Goal: Information Seeking & Learning: Find specific fact

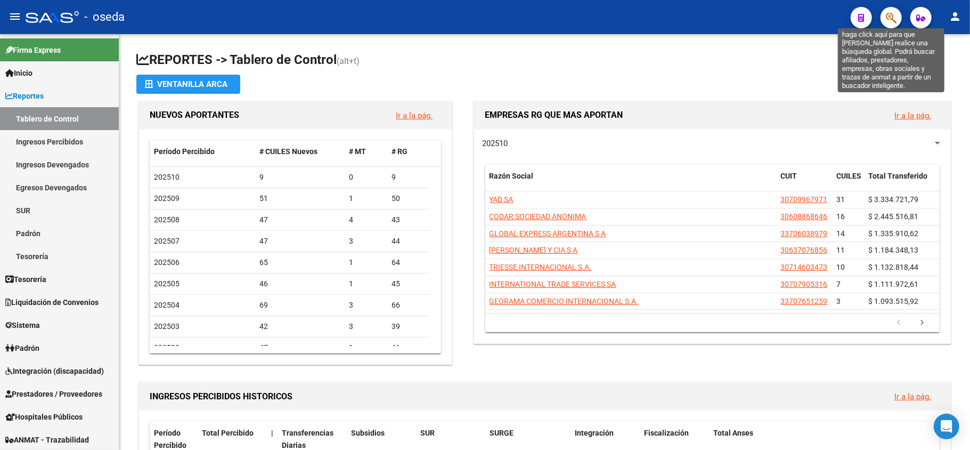
click at [887, 20] on icon "button" at bounding box center [891, 18] width 11 height 12
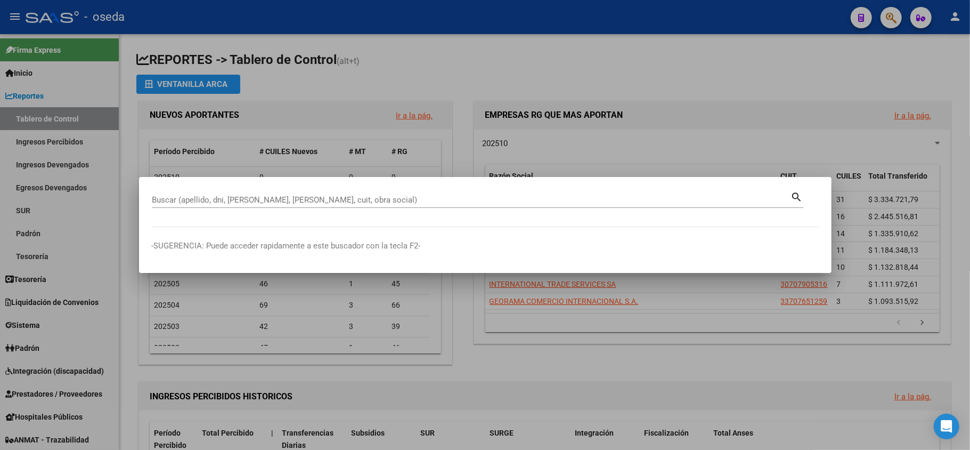
click at [542, 374] on div at bounding box center [485, 225] width 970 height 450
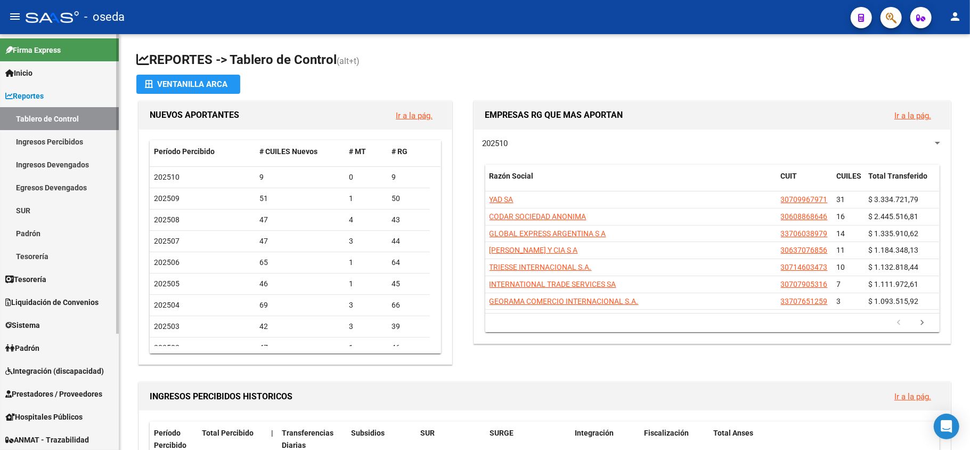
click at [22, 93] on span "Reportes" at bounding box center [24, 96] width 38 height 12
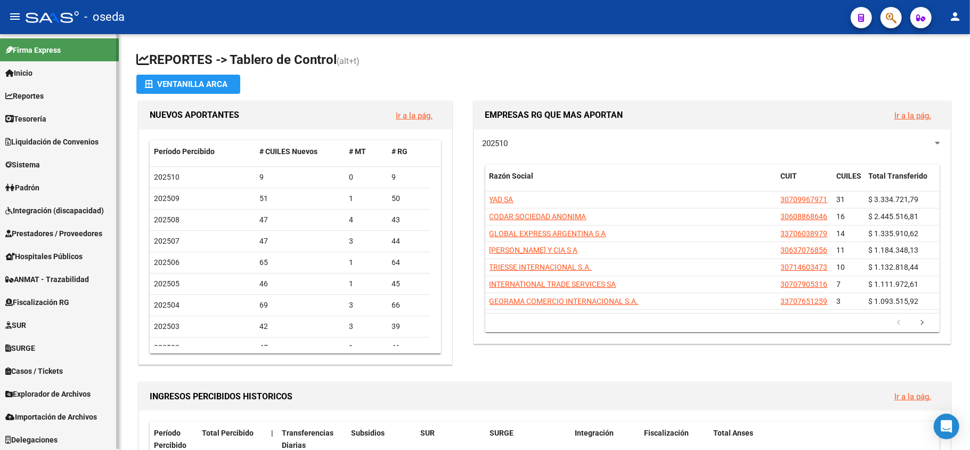
click at [42, 234] on span "Prestadores / Proveedores" at bounding box center [53, 233] width 97 height 12
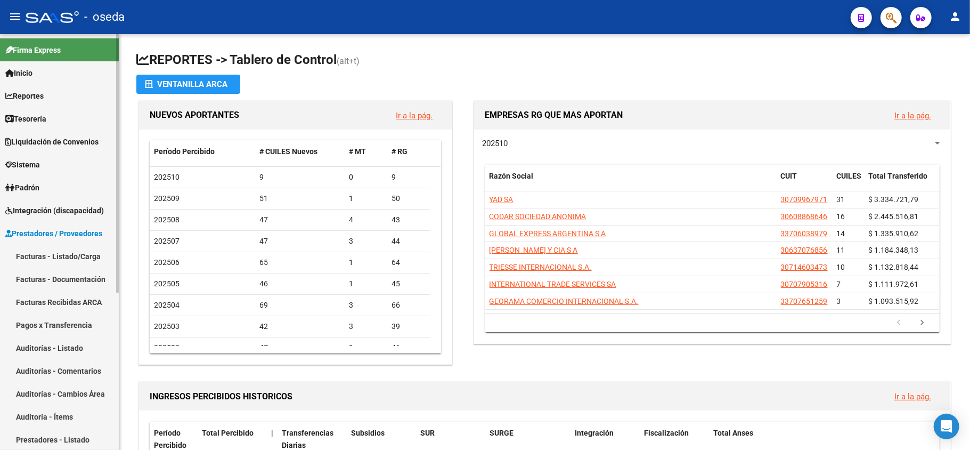
click at [43, 254] on link "Facturas - Listado/Carga" at bounding box center [59, 256] width 119 height 23
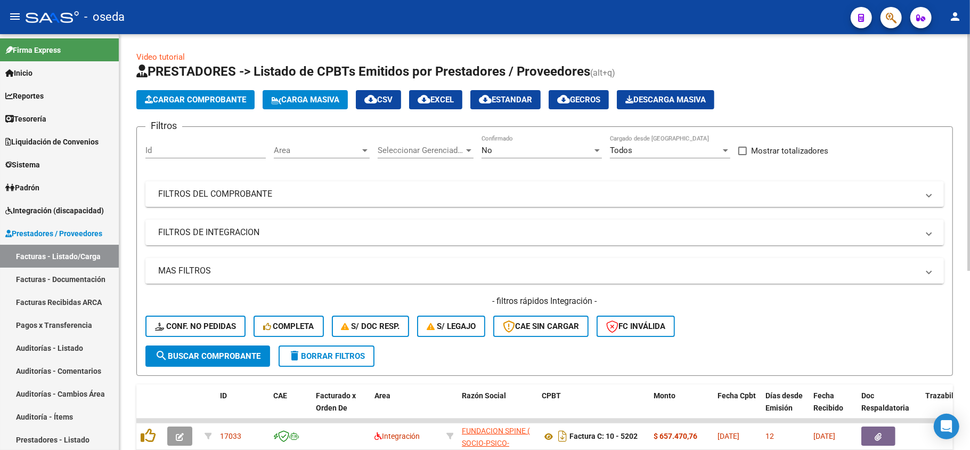
scroll to position [71, 0]
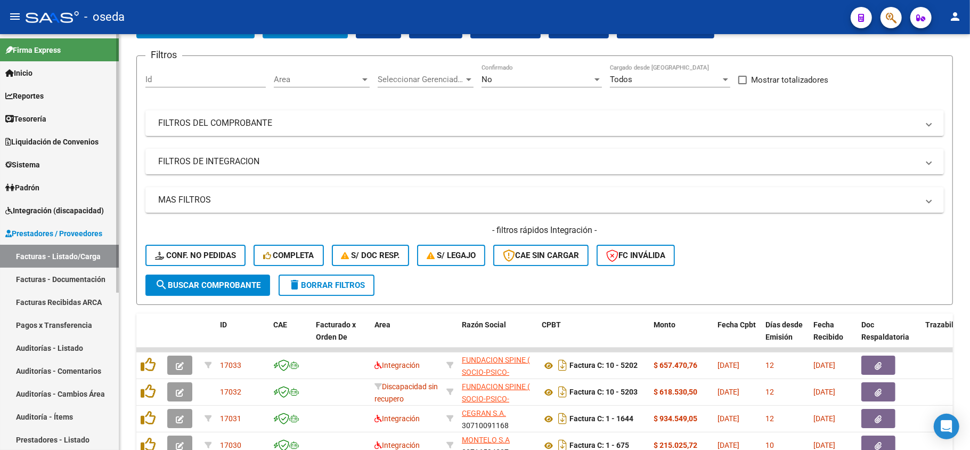
click at [81, 298] on link "Facturas Recibidas ARCA" at bounding box center [59, 301] width 119 height 23
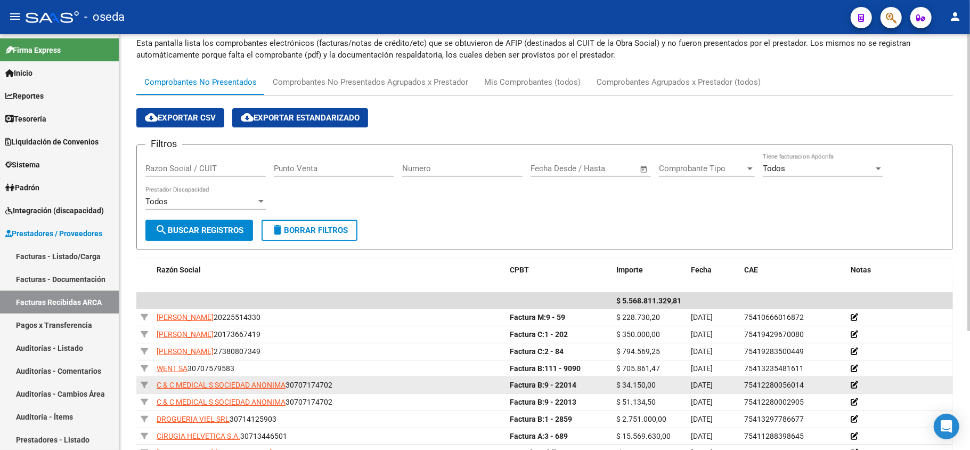
scroll to position [142, 0]
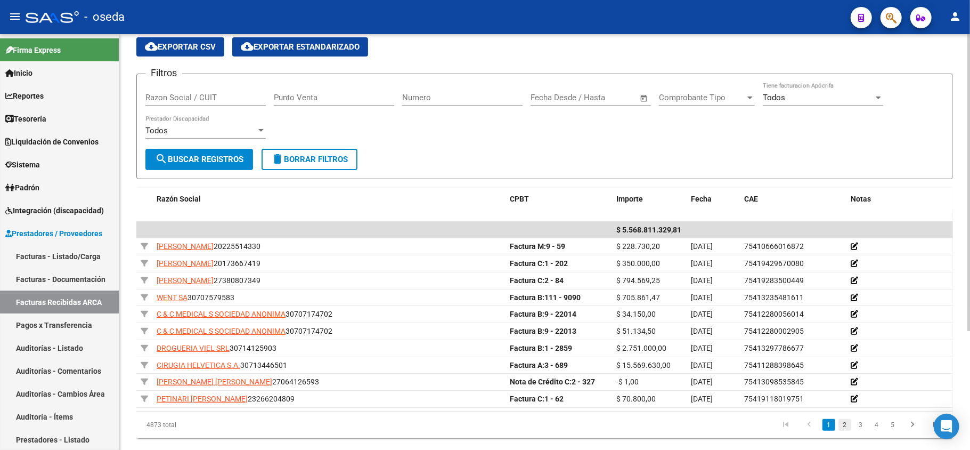
click at [844, 426] on link "2" at bounding box center [845, 425] width 13 height 12
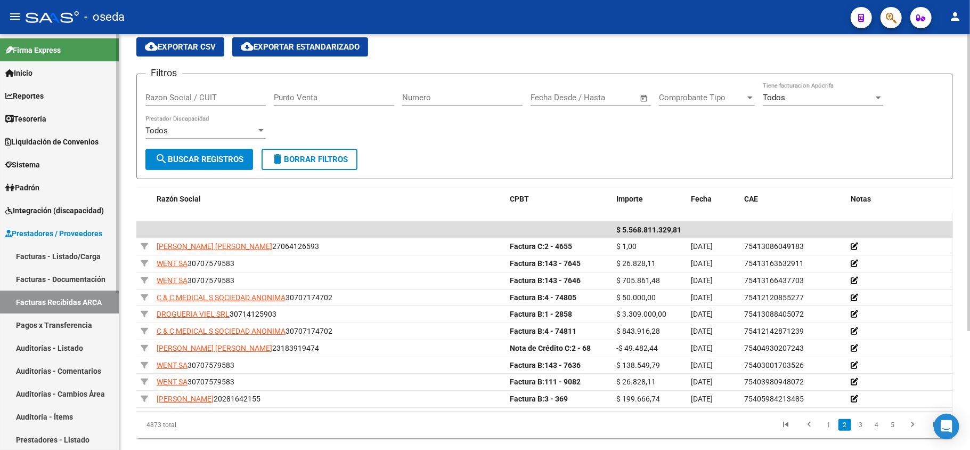
click at [69, 258] on link "Facturas - Listado/Carga" at bounding box center [59, 256] width 119 height 23
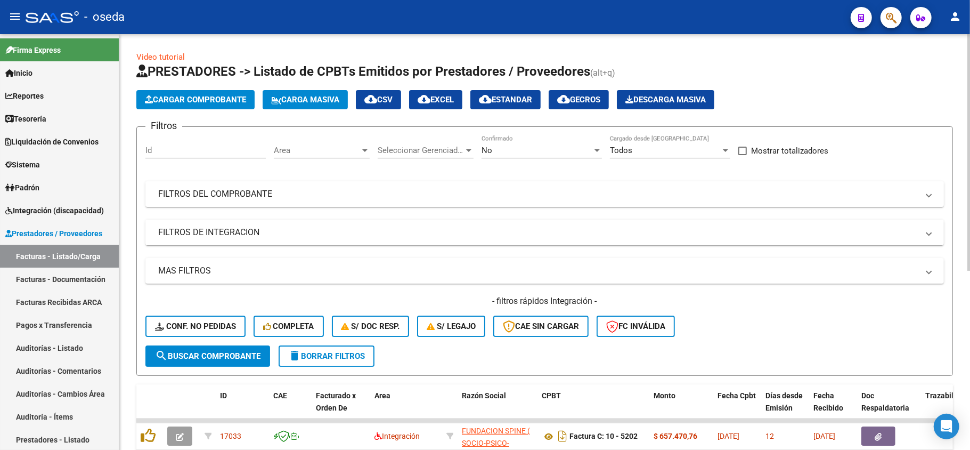
click at [631, 191] on mat-panel-title "FILTROS DEL COMPROBANTE" at bounding box center [538, 194] width 760 height 12
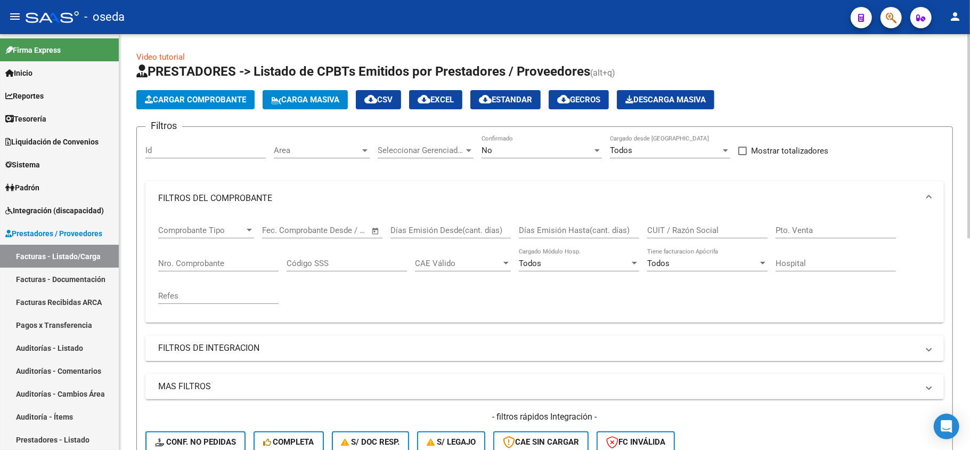
drag, startPoint x: 680, startPoint y: 222, endPoint x: 650, endPoint y: 243, distance: 36.8
click at [679, 225] on div "CUIT / Razón Social" at bounding box center [707, 226] width 120 height 23
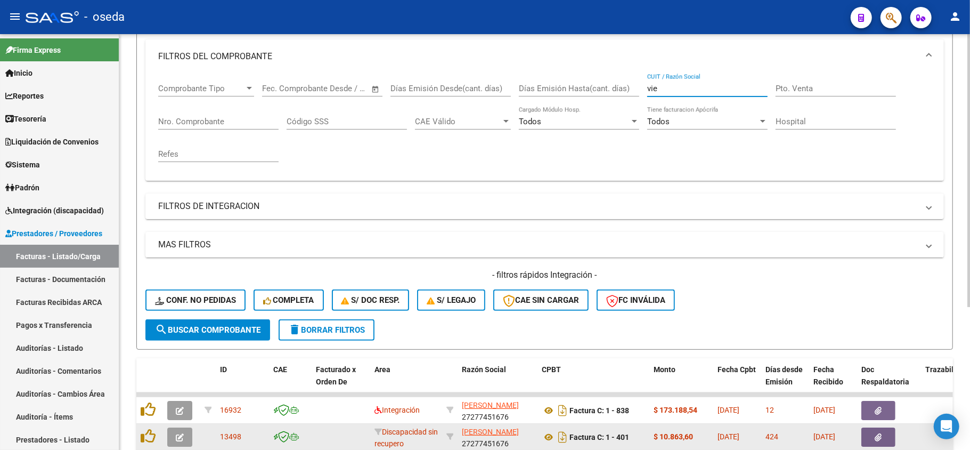
scroll to position [71, 0]
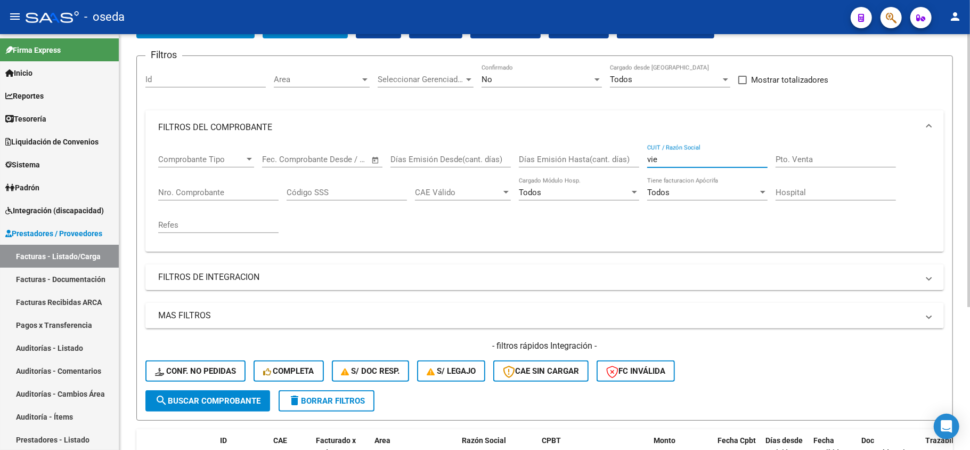
click at [673, 150] on div "vie CUIT / Razón Social" at bounding box center [707, 155] width 120 height 23
click at [671, 151] on div "vie CUIT / Razón Social" at bounding box center [707, 155] width 120 height 23
click at [668, 156] on input "vie" at bounding box center [707, 159] width 120 height 10
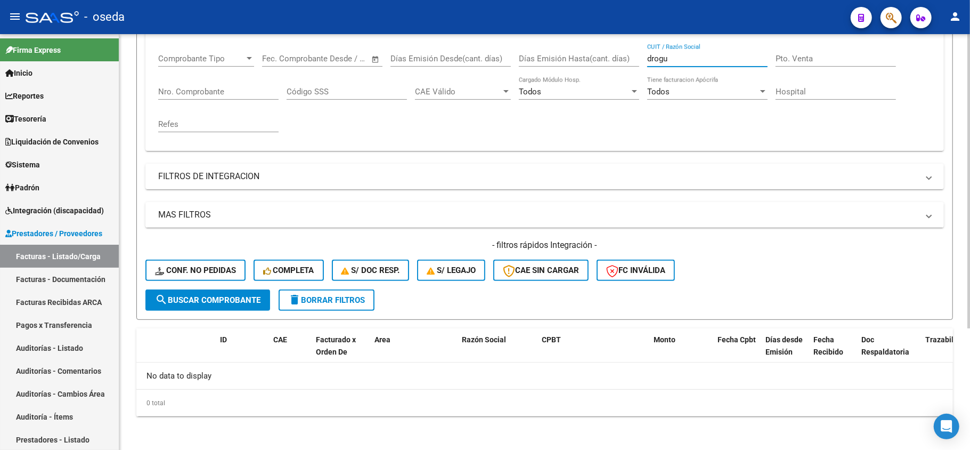
scroll to position [30, 0]
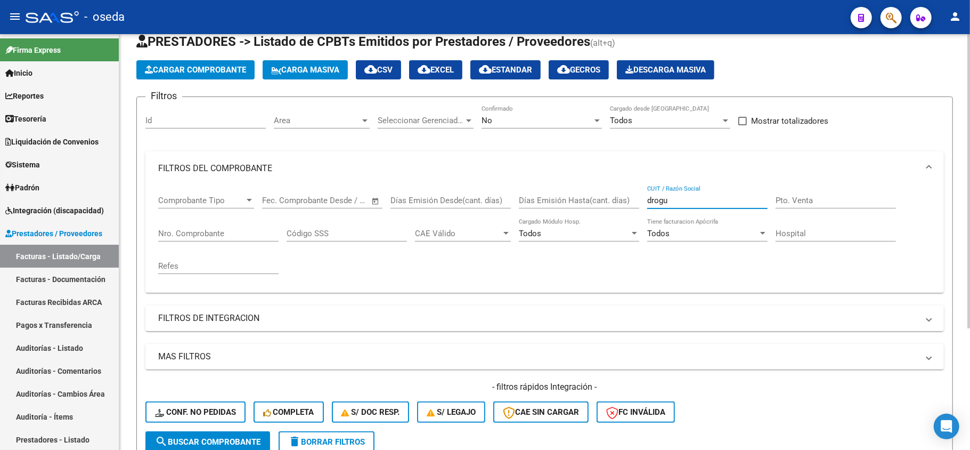
drag, startPoint x: 677, startPoint y: 195, endPoint x: 593, endPoint y: 197, distance: 83.1
click at [593, 197] on div "Comprobante Tipo Comprobante Tipo Fecha inicio – Fecha fin Fec. Comprobante Des…" at bounding box center [544, 234] width 773 height 99
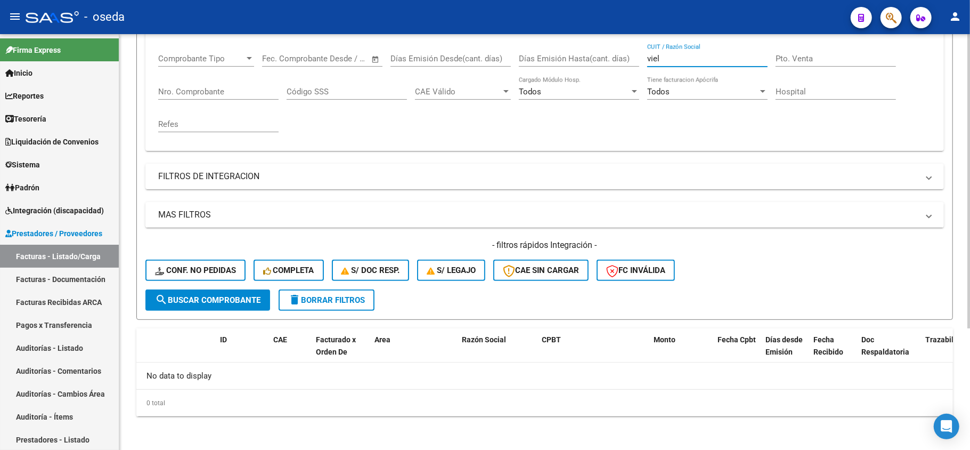
type input "viel"
click at [318, 299] on span "delete Borrar Filtros" at bounding box center [326, 300] width 77 height 10
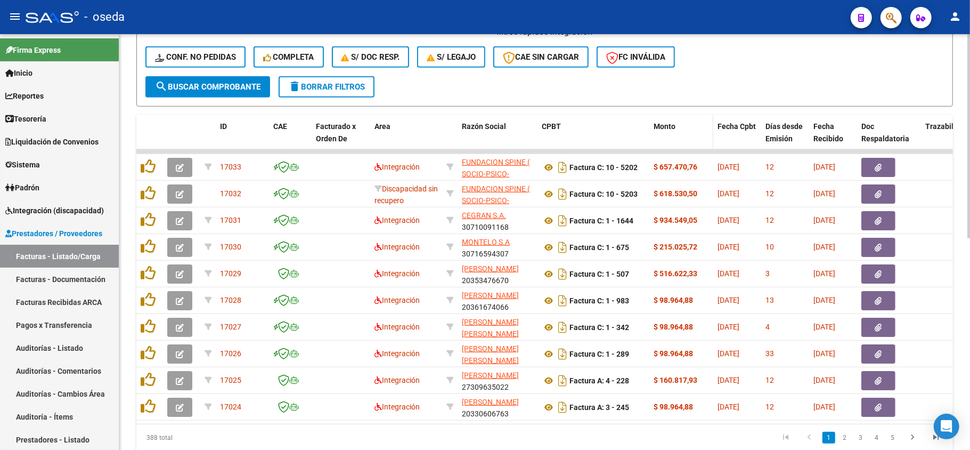
scroll to position [430, 0]
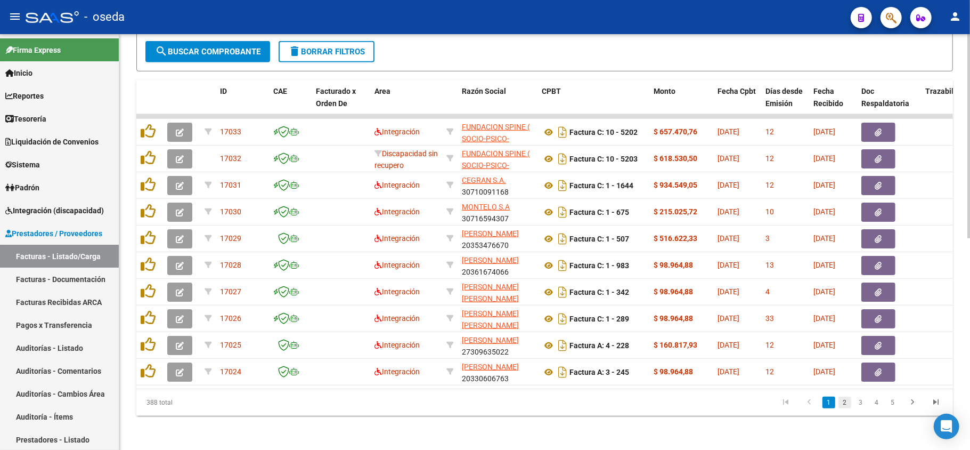
click at [848, 400] on link "2" at bounding box center [845, 402] width 13 height 12
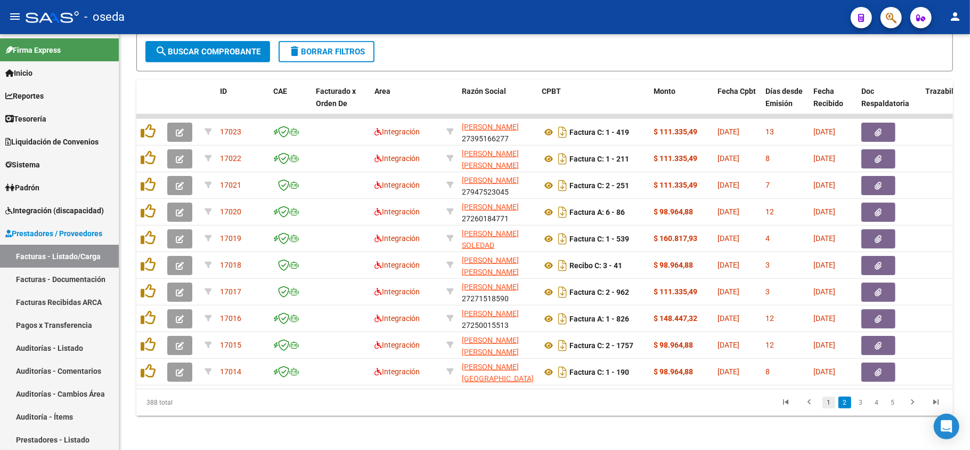
click at [829, 400] on link "1" at bounding box center [829, 402] width 13 height 12
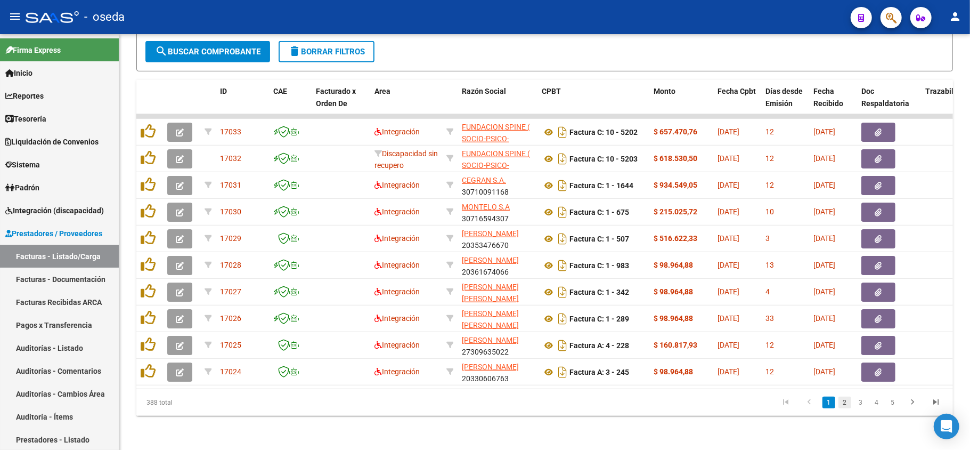
click at [843, 403] on link "2" at bounding box center [845, 402] width 13 height 12
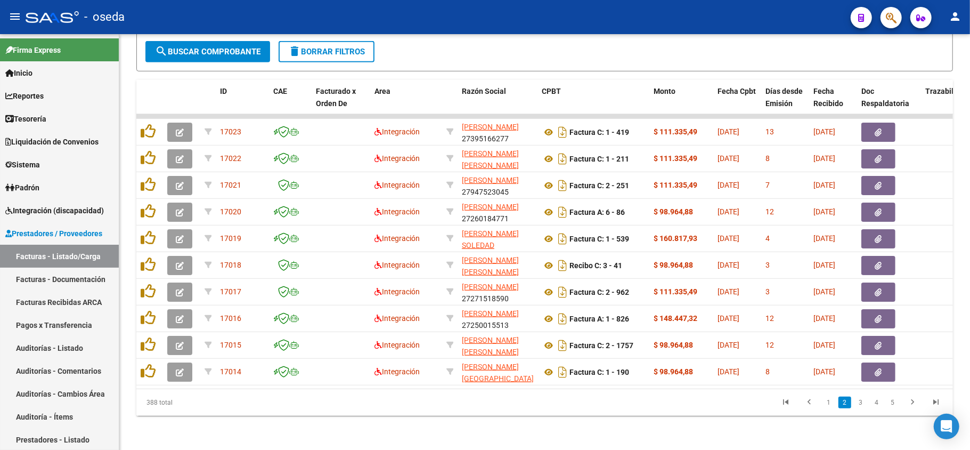
click at [862, 408] on li "3" at bounding box center [861, 402] width 16 height 18
click at [859, 401] on link "3" at bounding box center [861, 402] width 13 height 12
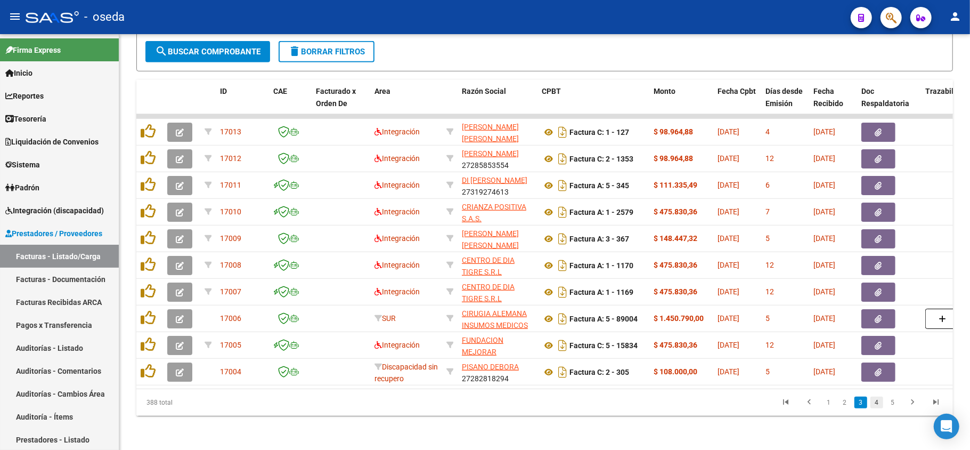
click at [878, 401] on link "4" at bounding box center [876, 402] width 13 height 12
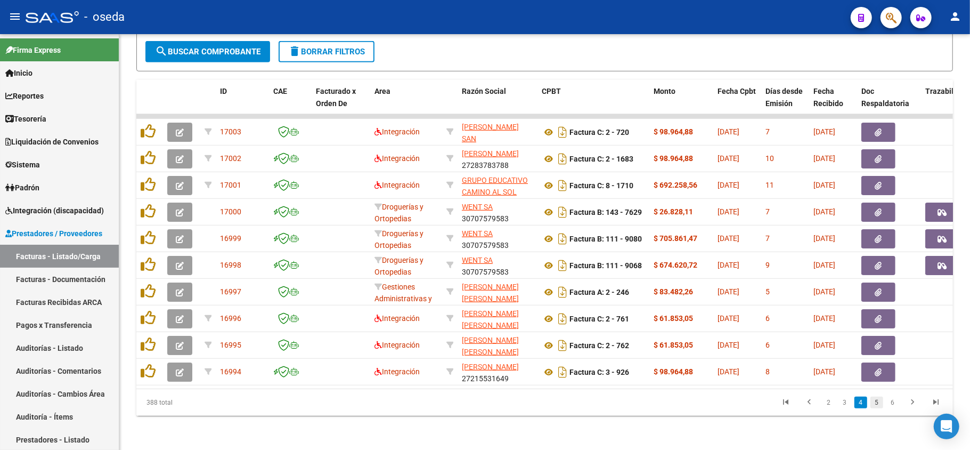
click at [878, 405] on link "5" at bounding box center [876, 402] width 13 height 12
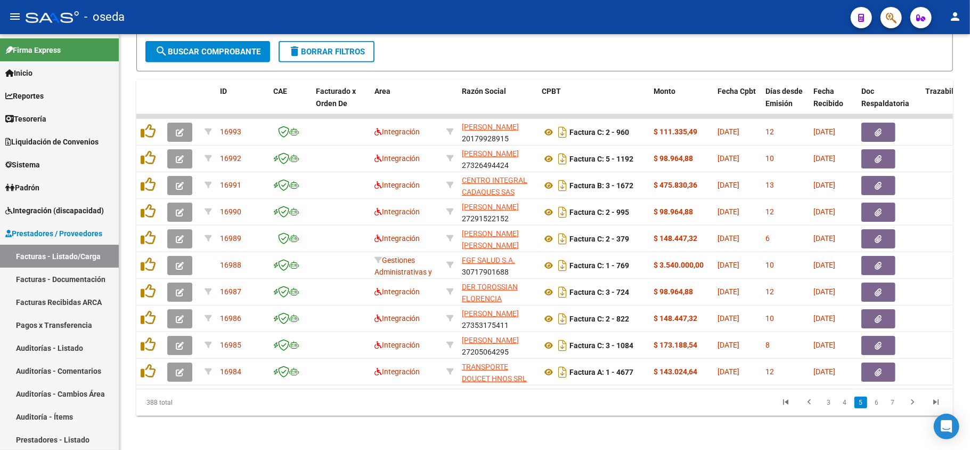
click at [878, 405] on link "6" at bounding box center [876, 402] width 13 height 12
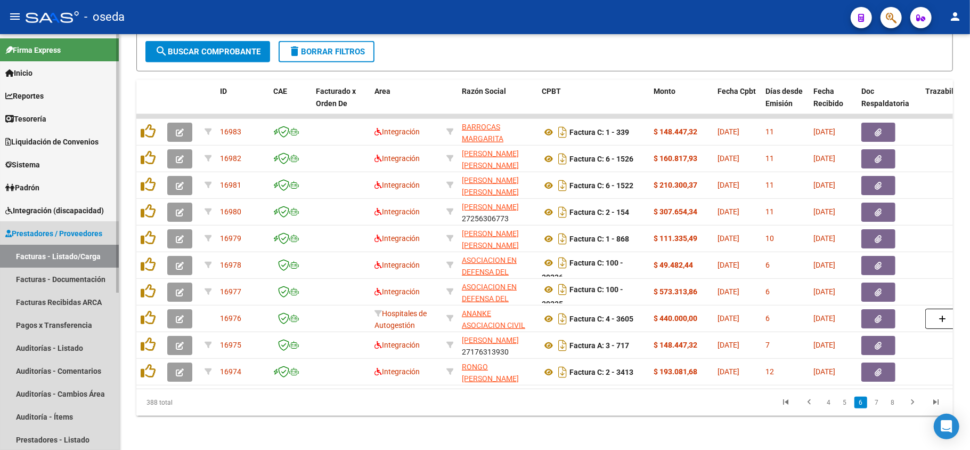
click at [32, 235] on span "Prestadores / Proveedores" at bounding box center [53, 233] width 97 height 12
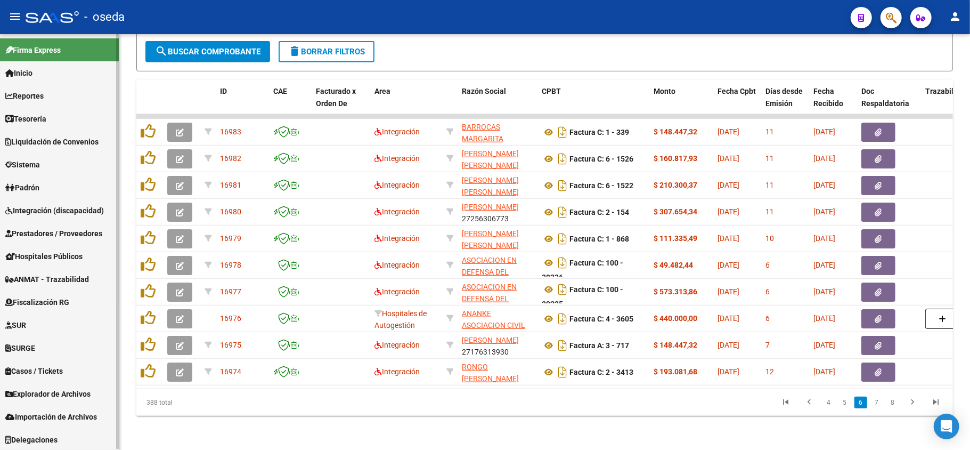
click at [32, 235] on span "Prestadores / Proveedores" at bounding box center [53, 233] width 97 height 12
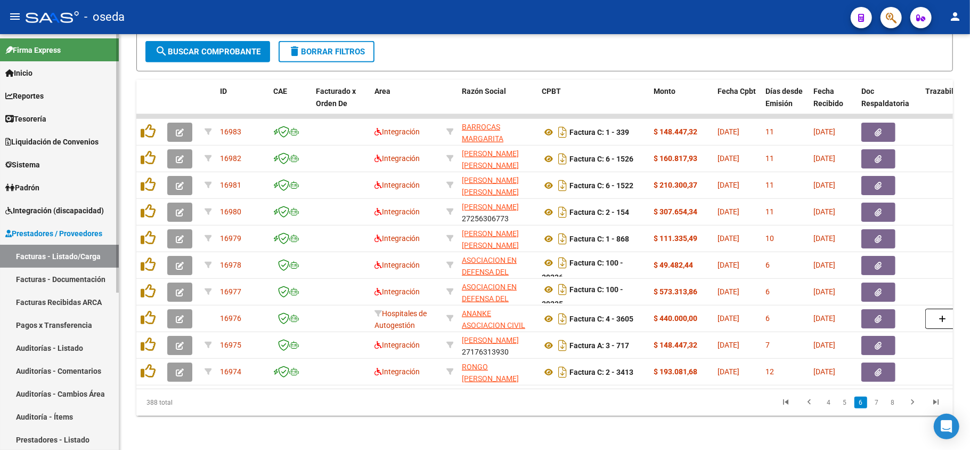
click at [60, 303] on link "Facturas Recibidas ARCA" at bounding box center [59, 301] width 119 height 23
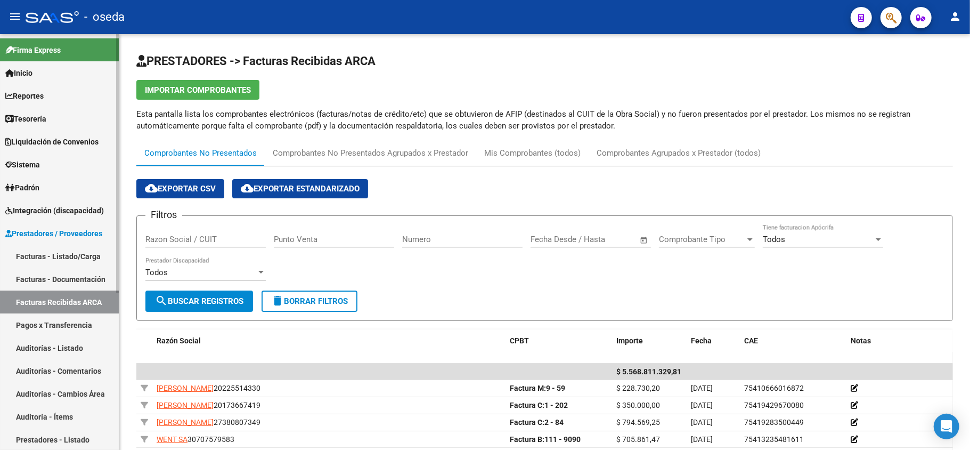
click at [33, 254] on link "Facturas - Listado/Carga" at bounding box center [59, 256] width 119 height 23
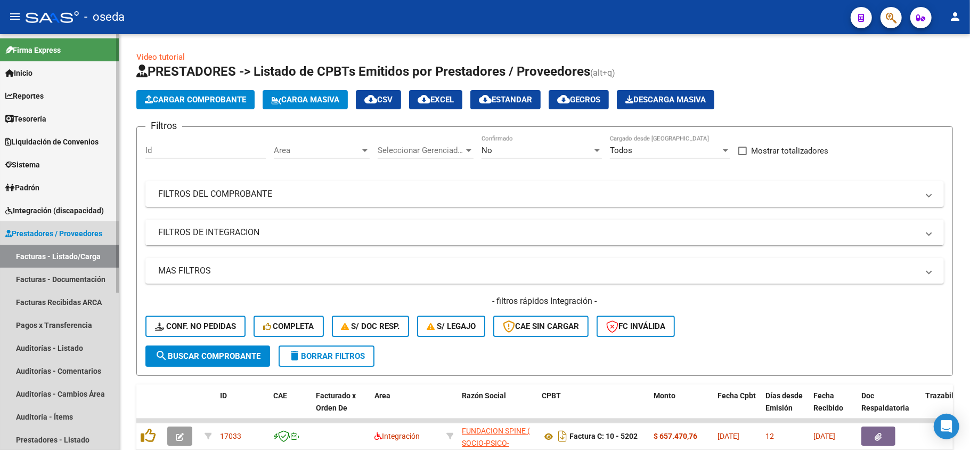
click at [39, 240] on link "Prestadores / Proveedores" at bounding box center [59, 233] width 119 height 23
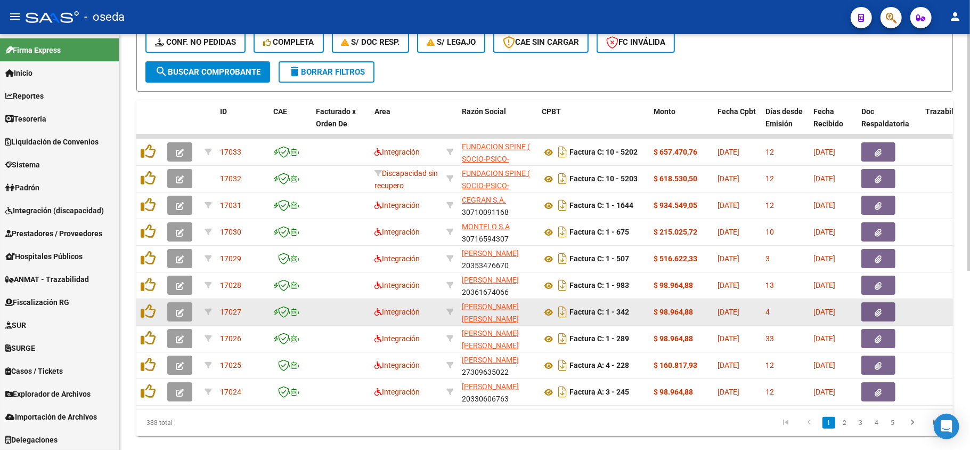
scroll to position [314, 0]
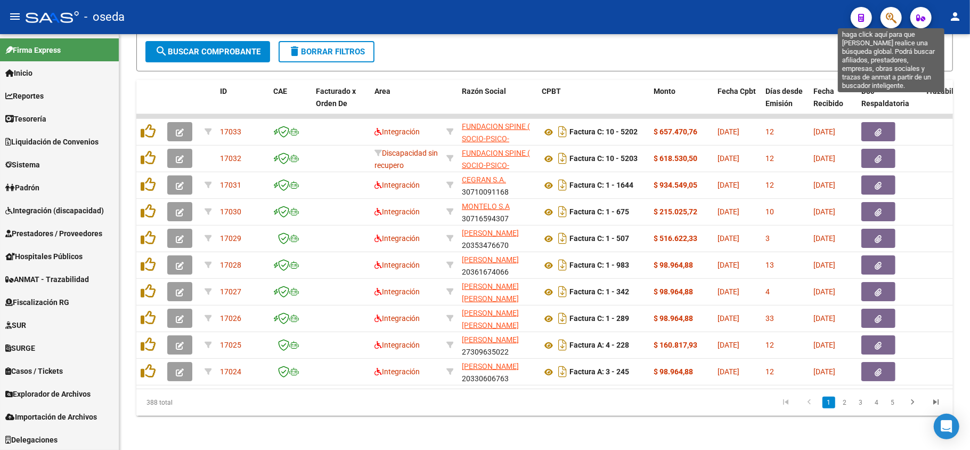
click at [894, 20] on icon "button" at bounding box center [891, 18] width 11 height 12
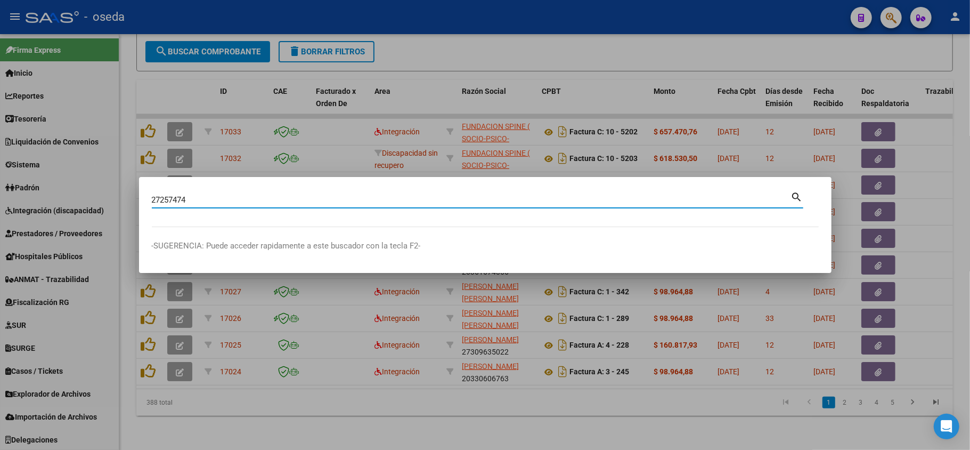
type input "27257474"
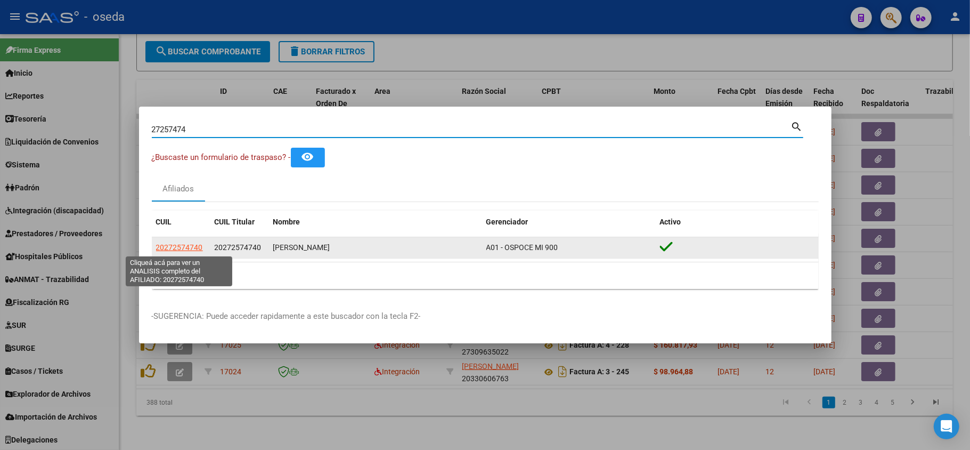
click at [197, 245] on span "20272574740" at bounding box center [179, 247] width 47 height 9
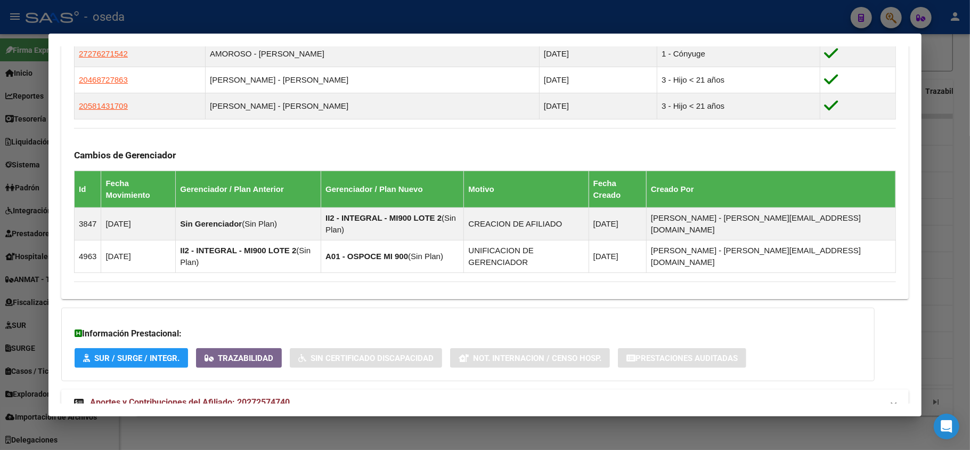
scroll to position [640, 0]
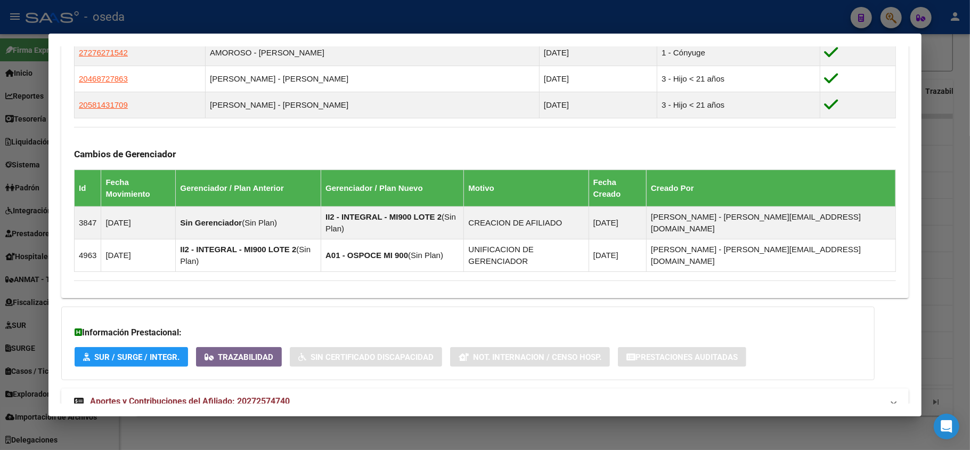
click at [258, 396] on span "Aportes y Contribuciones del Afiliado: 20272574740" at bounding box center [190, 401] width 200 height 10
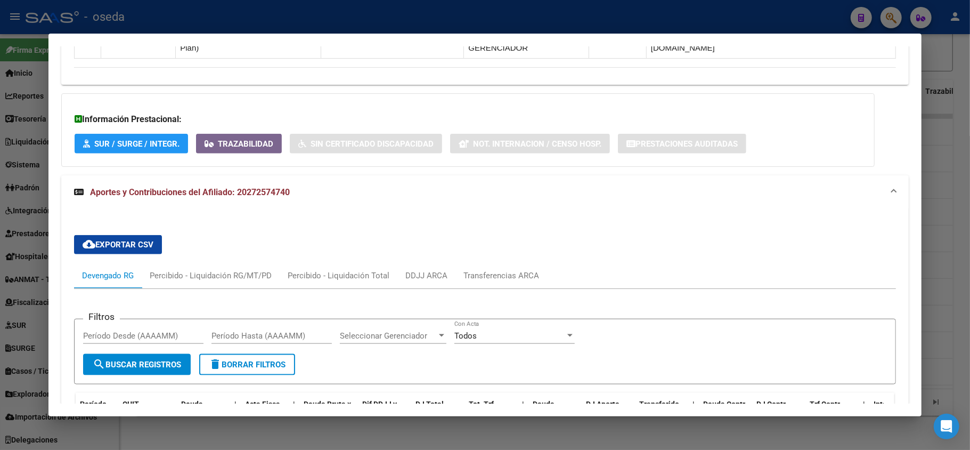
scroll to position [1067, 0]
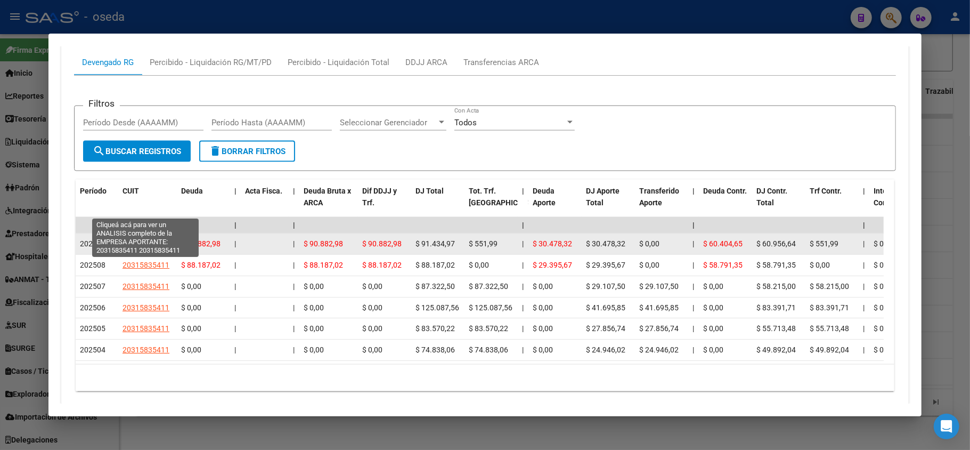
click at [144, 239] on span "20315835411" at bounding box center [146, 243] width 47 height 9
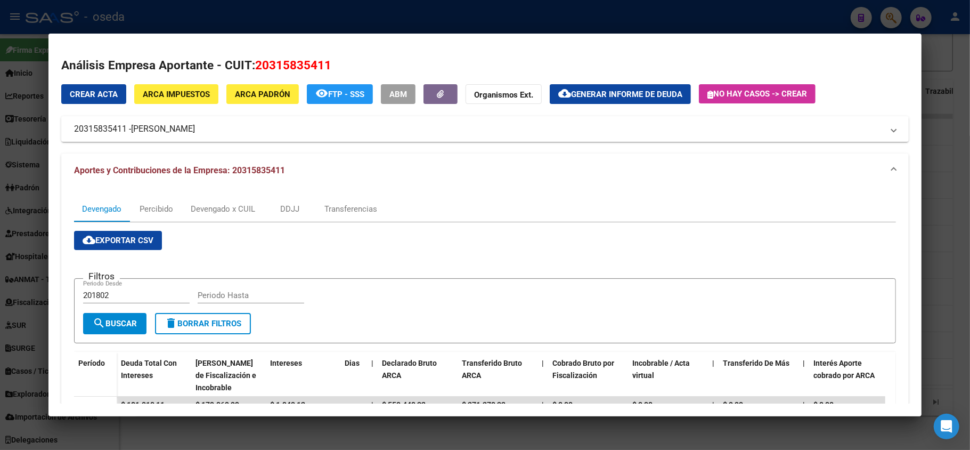
click at [0, 244] on div at bounding box center [485, 225] width 970 height 450
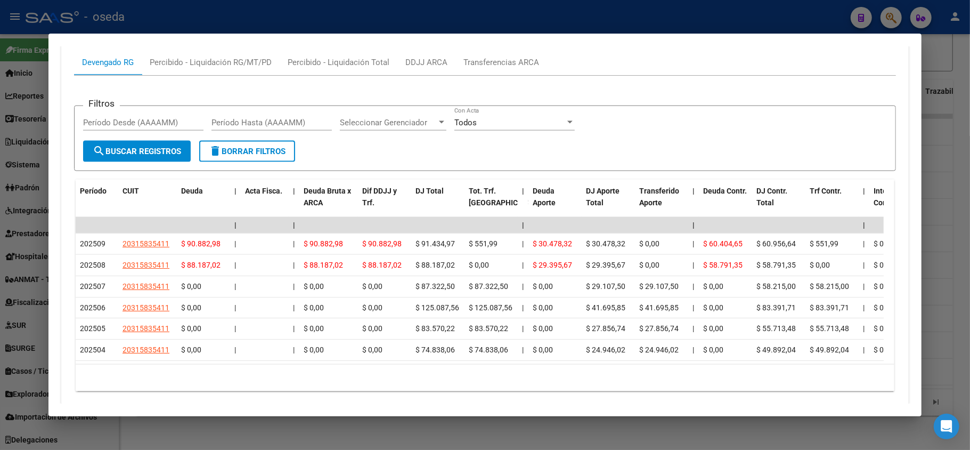
click at [0, 226] on div at bounding box center [485, 225] width 970 height 450
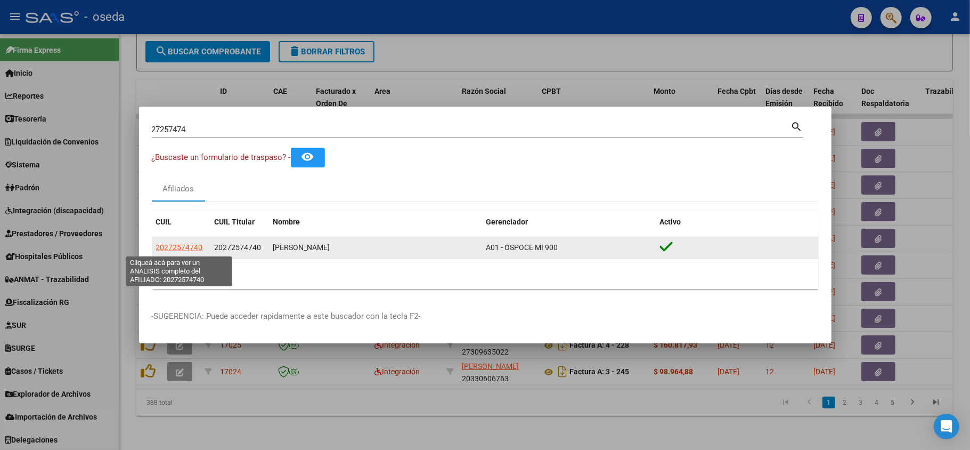
click at [180, 245] on span "20272574740" at bounding box center [179, 247] width 47 height 9
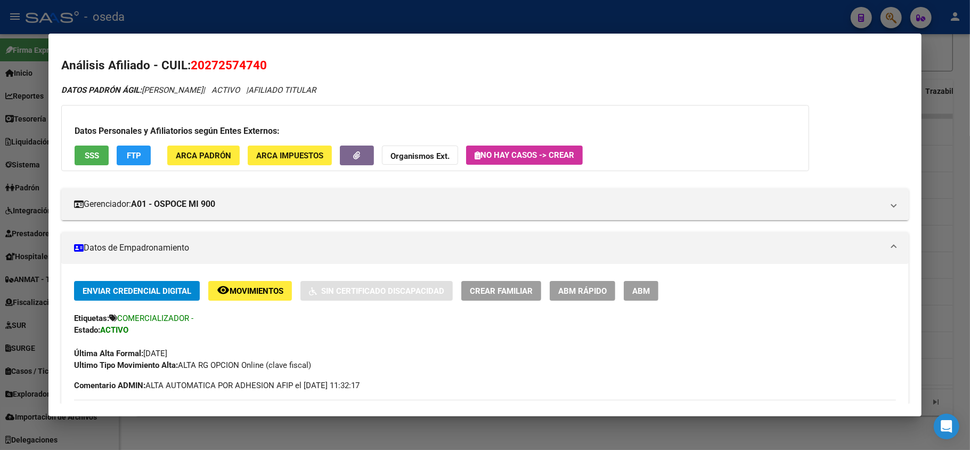
scroll to position [71, 0]
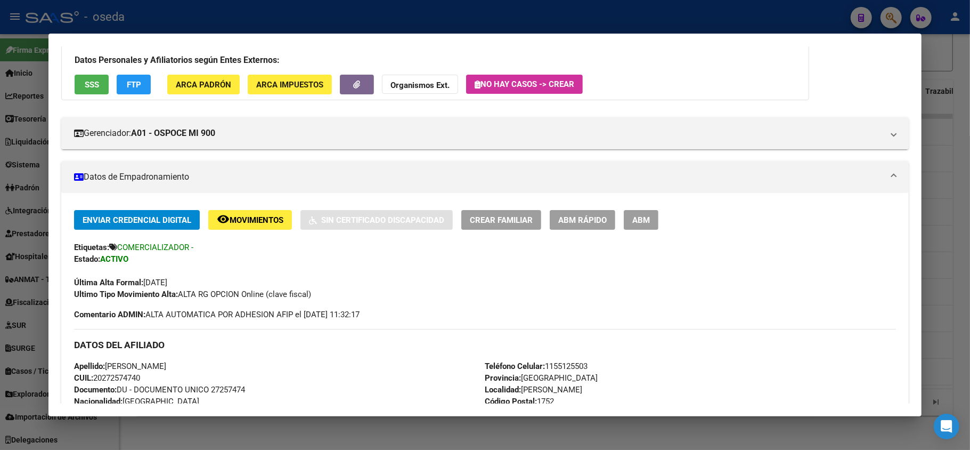
click at [86, 83] on span "SSS" at bounding box center [92, 85] width 14 height 10
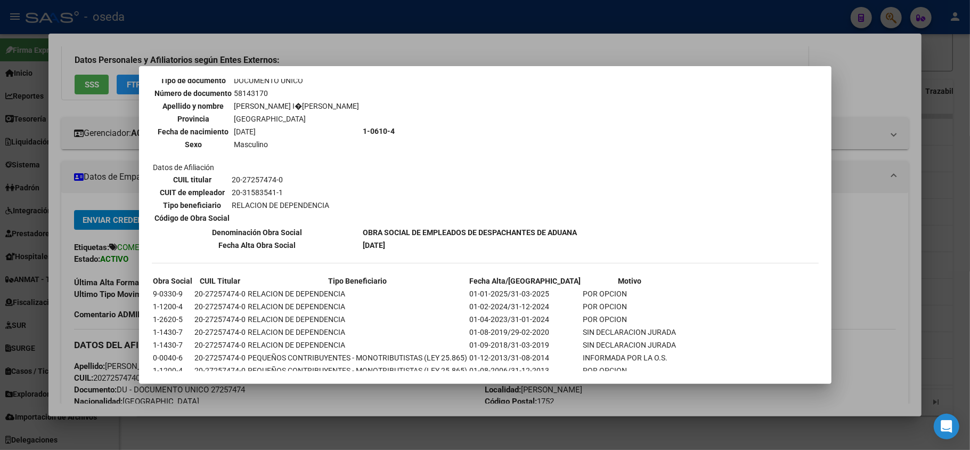
scroll to position [932, 0]
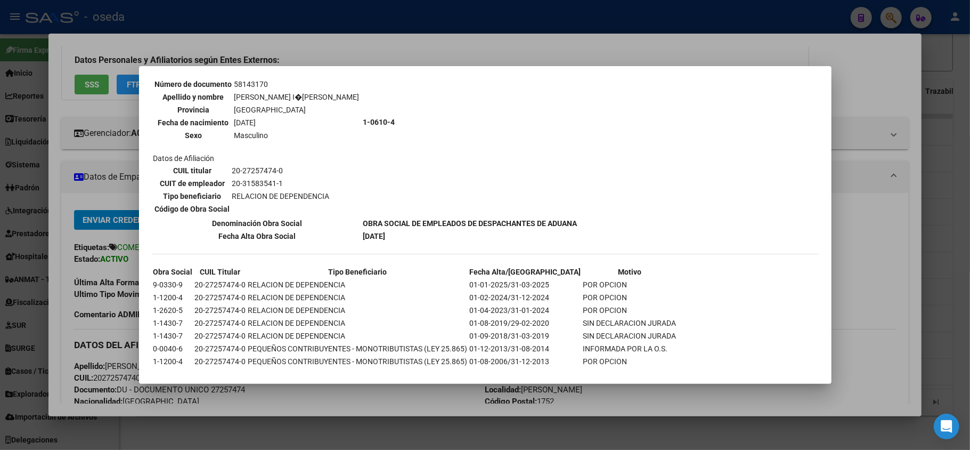
click at [461, 402] on div at bounding box center [485, 225] width 970 height 450
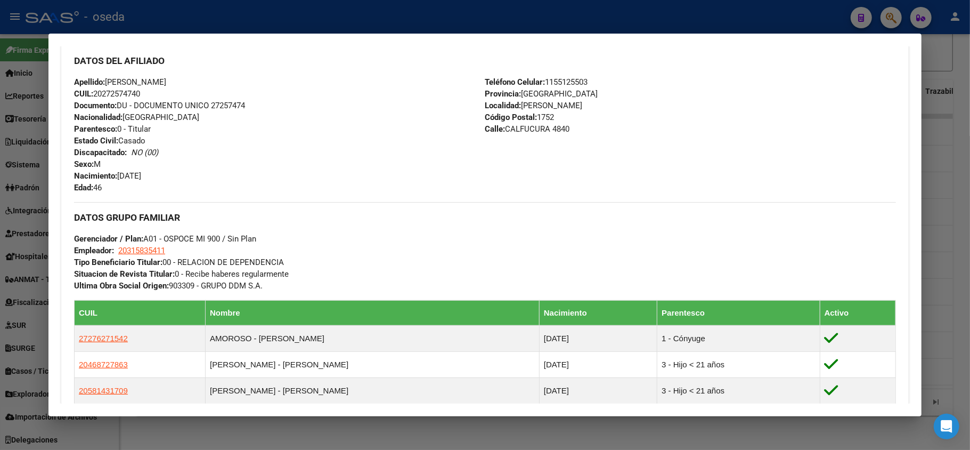
scroll to position [426, 0]
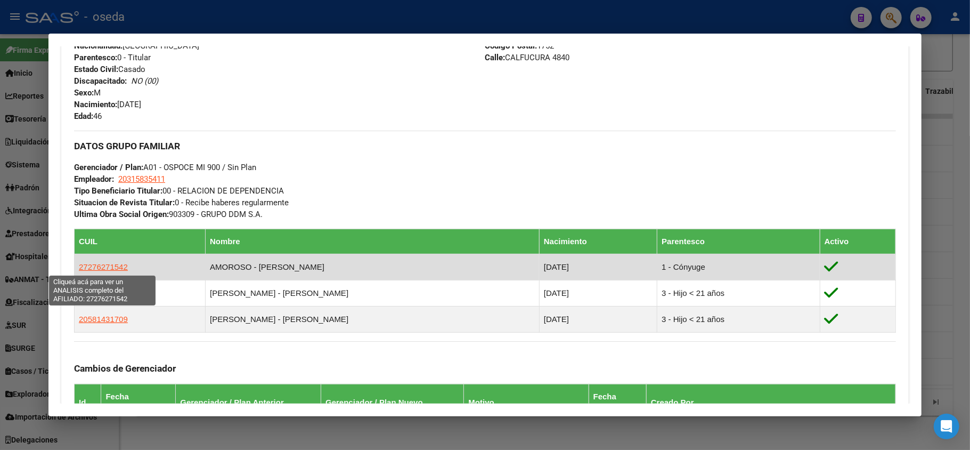
click at [112, 262] on span "27276271542" at bounding box center [103, 266] width 49 height 9
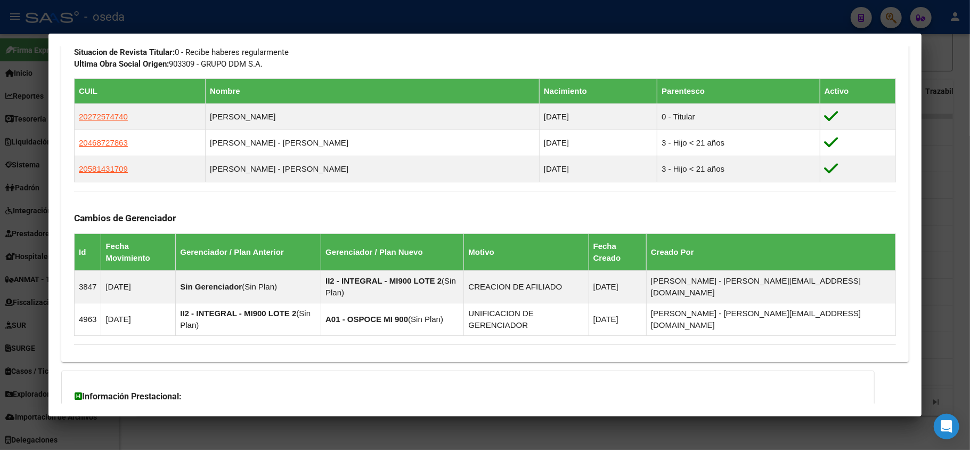
scroll to position [657, 0]
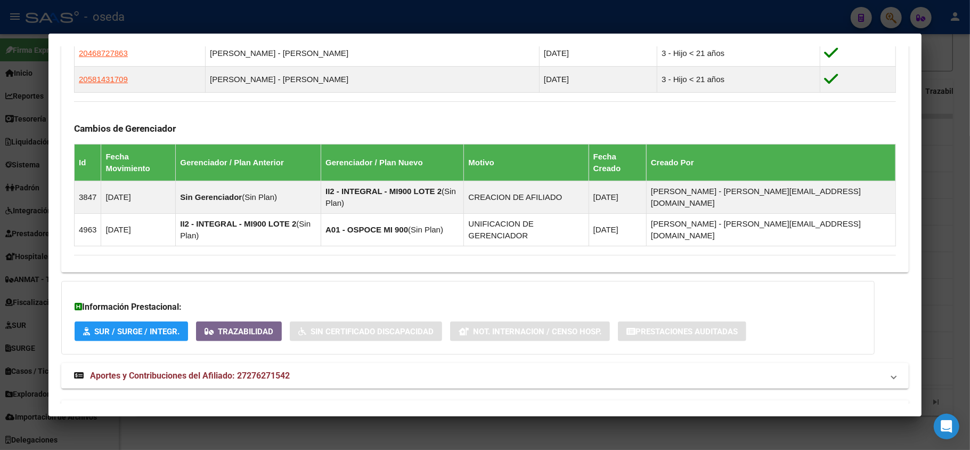
click at [214, 408] on span "Aportes y Contribuciones del Titular: 20272574740" at bounding box center [187, 413] width 195 height 10
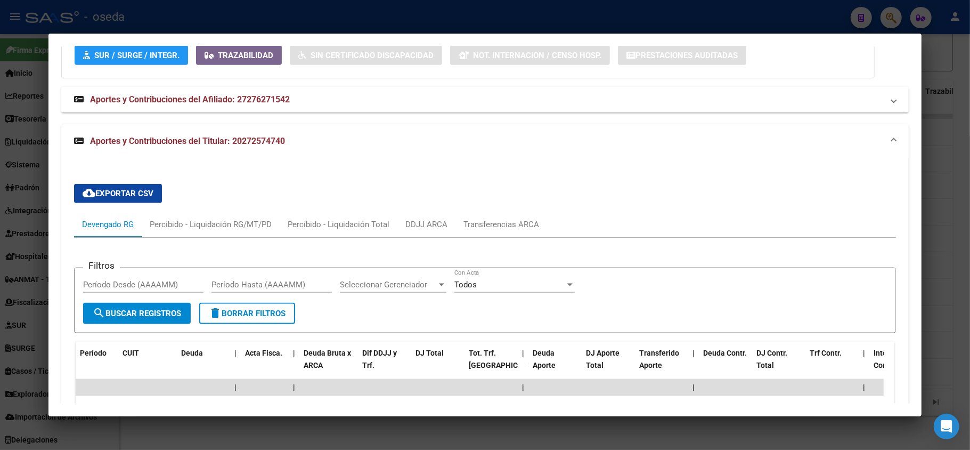
scroll to position [1075, 0]
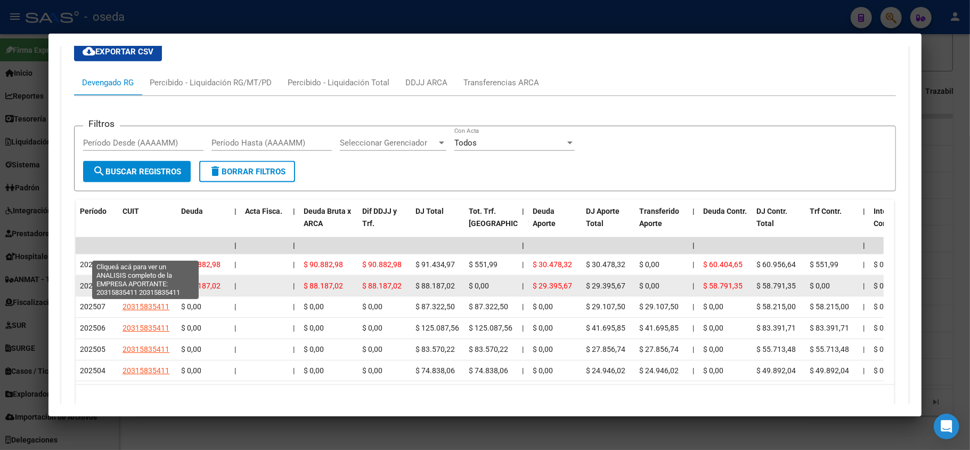
click at [154, 281] on span "20315835411" at bounding box center [146, 285] width 47 height 9
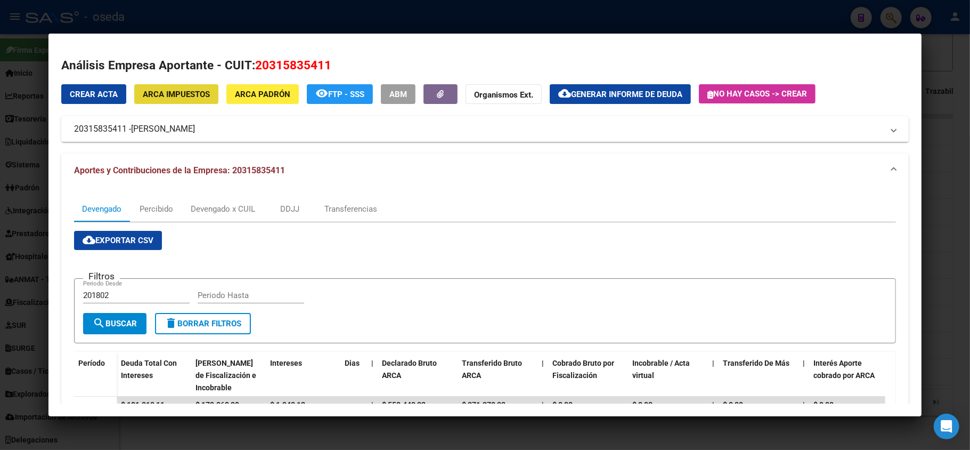
click at [194, 91] on span "ARCA Impuestos" at bounding box center [176, 94] width 67 height 10
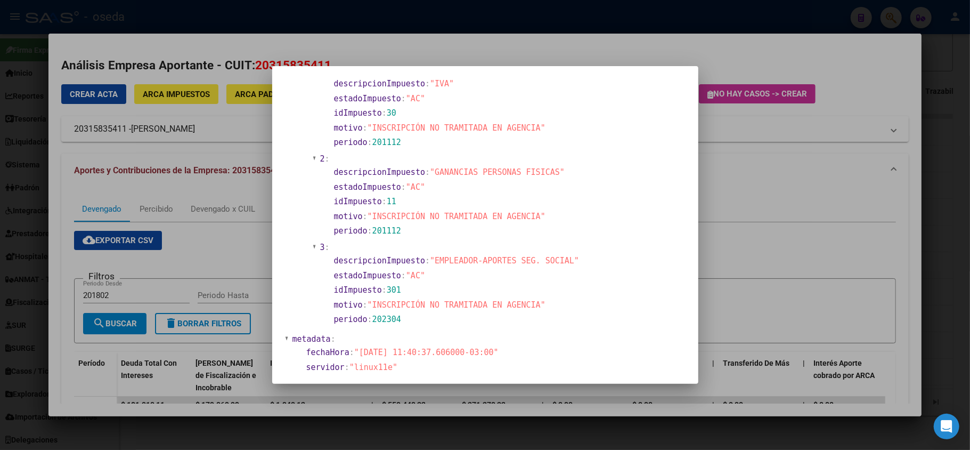
scroll to position [674, 0]
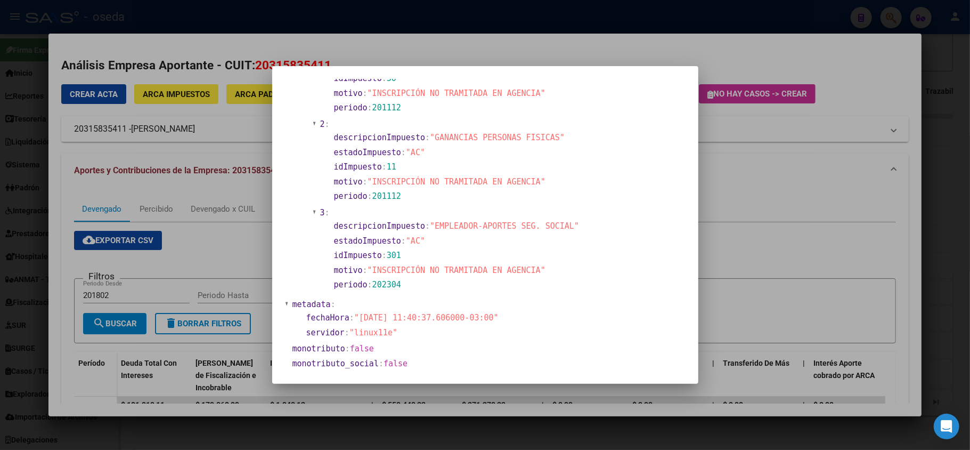
click at [200, 268] on div at bounding box center [485, 225] width 970 height 450
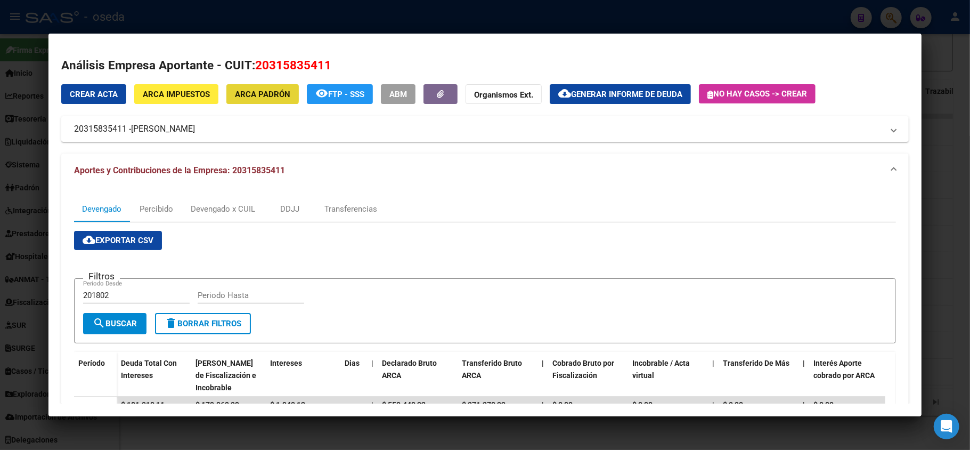
click at [243, 89] on span "ARCA Padrón" at bounding box center [262, 94] width 55 height 10
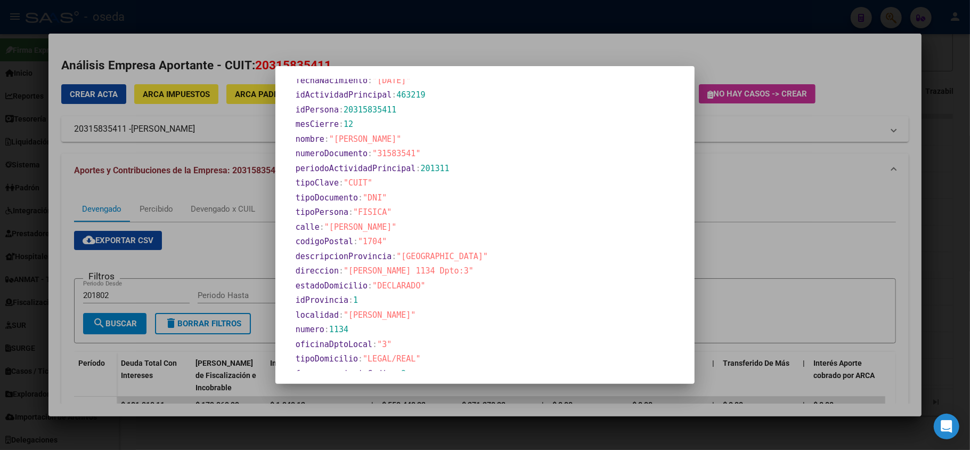
scroll to position [451, 0]
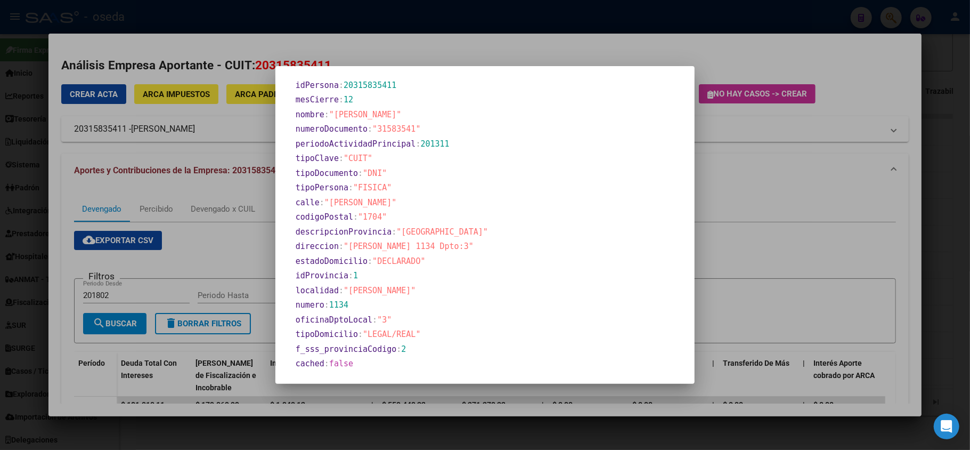
click at [758, 200] on div at bounding box center [485, 225] width 970 height 450
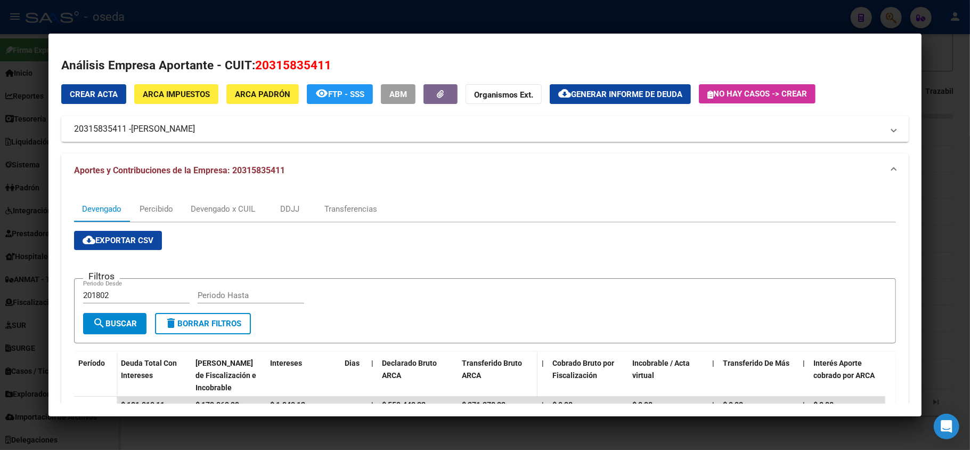
scroll to position [142, 0]
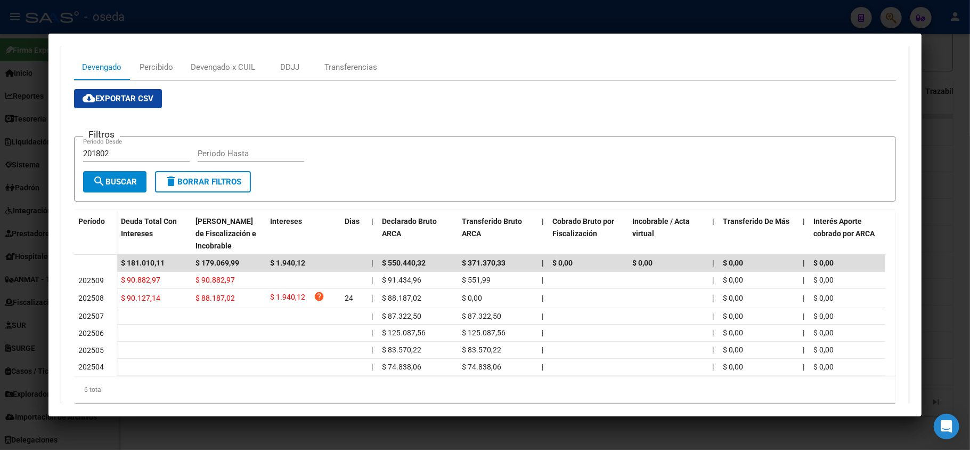
click at [4, 92] on div at bounding box center [485, 225] width 970 height 450
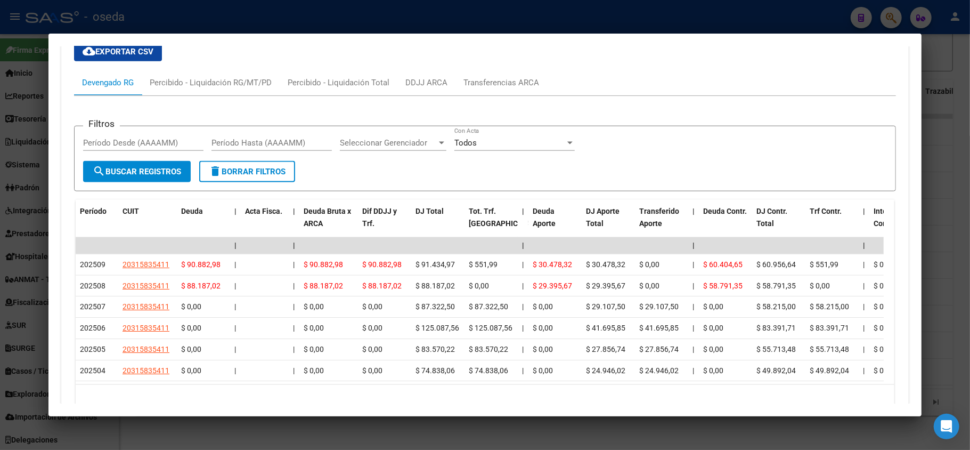
click at [15, 83] on div at bounding box center [485, 225] width 970 height 450
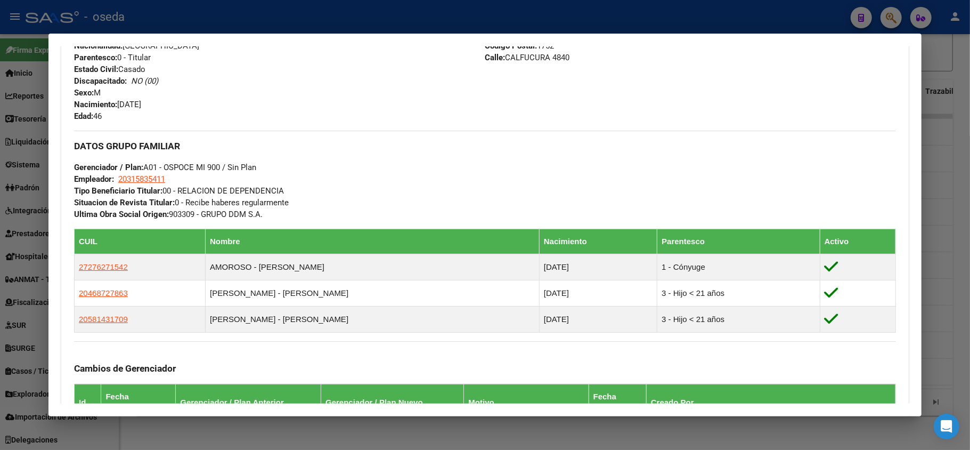
click at [19, 77] on div at bounding box center [485, 225] width 970 height 450
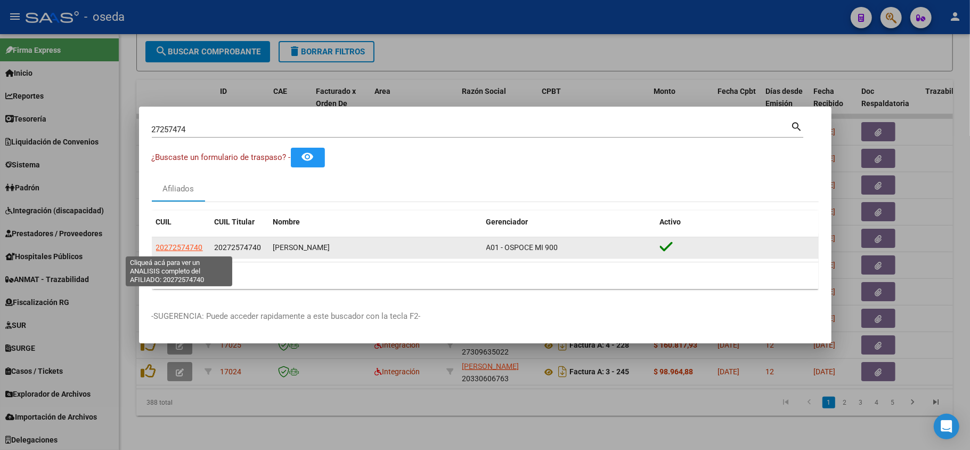
click at [174, 245] on span "20272574740" at bounding box center [179, 247] width 47 height 9
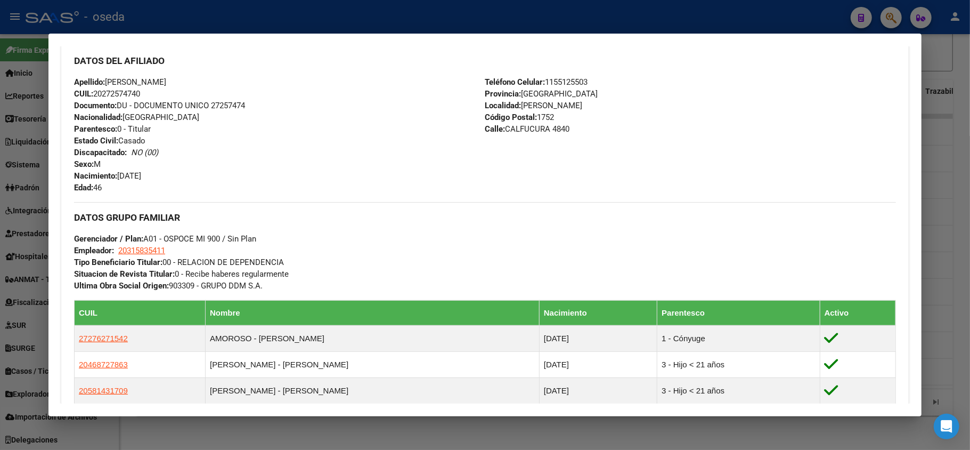
scroll to position [426, 0]
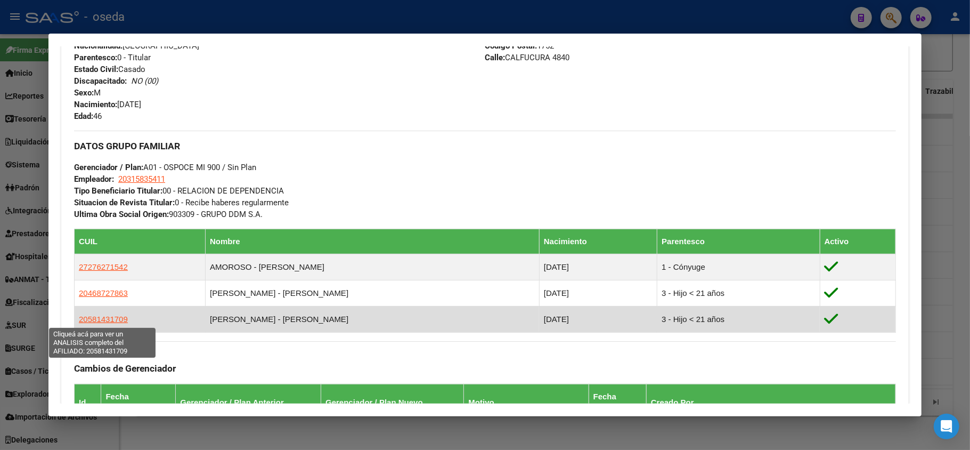
click at [110, 320] on span "20581431709" at bounding box center [103, 318] width 49 height 9
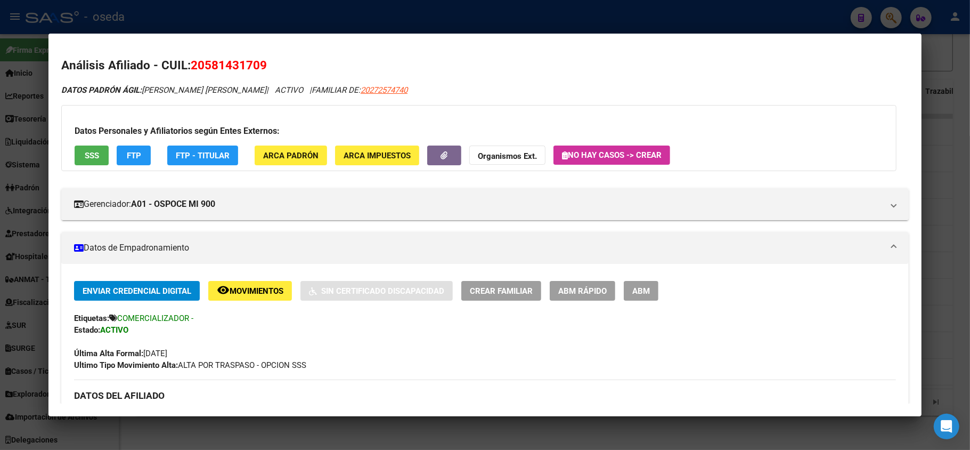
scroll to position [142, 0]
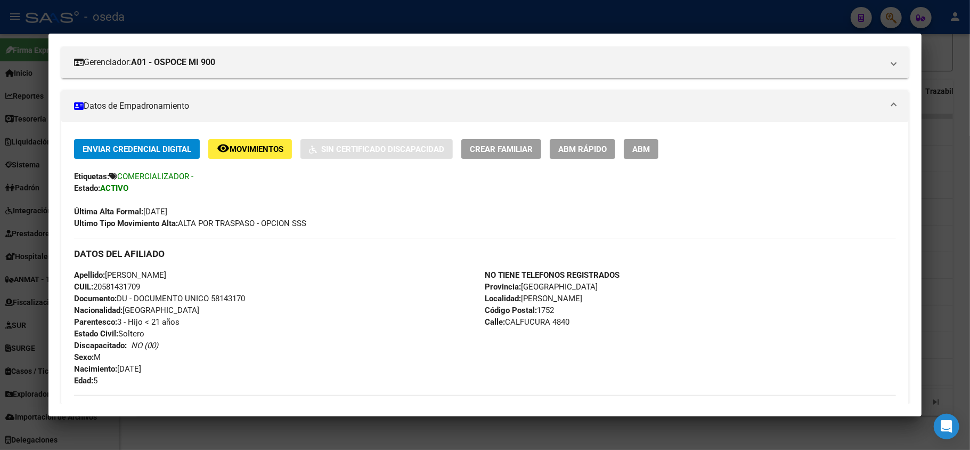
click at [1, 290] on div at bounding box center [485, 225] width 970 height 450
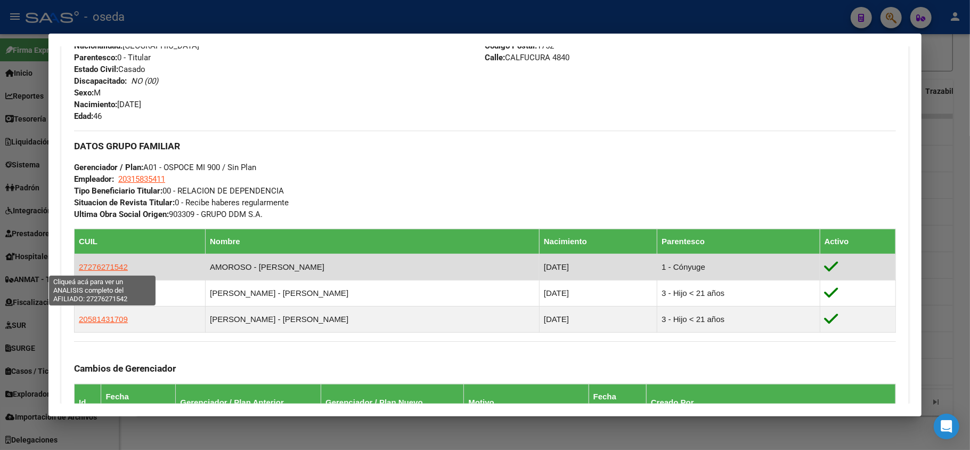
click at [105, 263] on span "27276271542" at bounding box center [103, 266] width 49 height 9
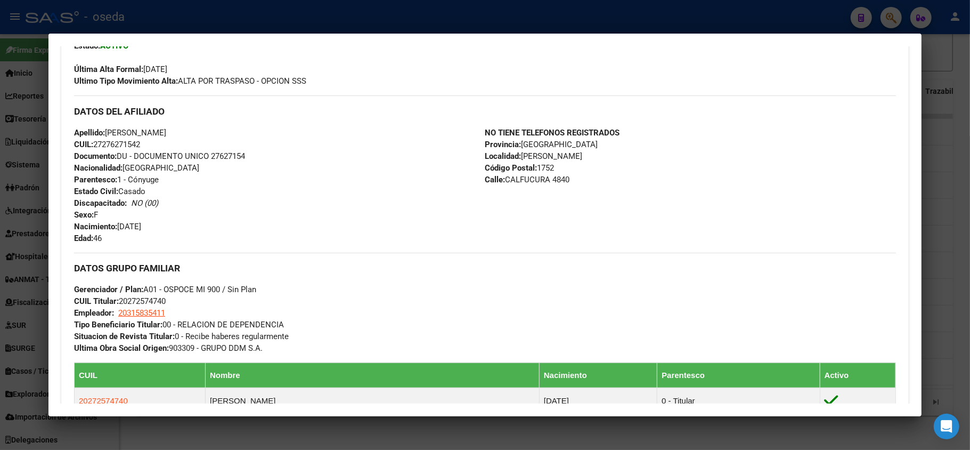
scroll to position [426, 0]
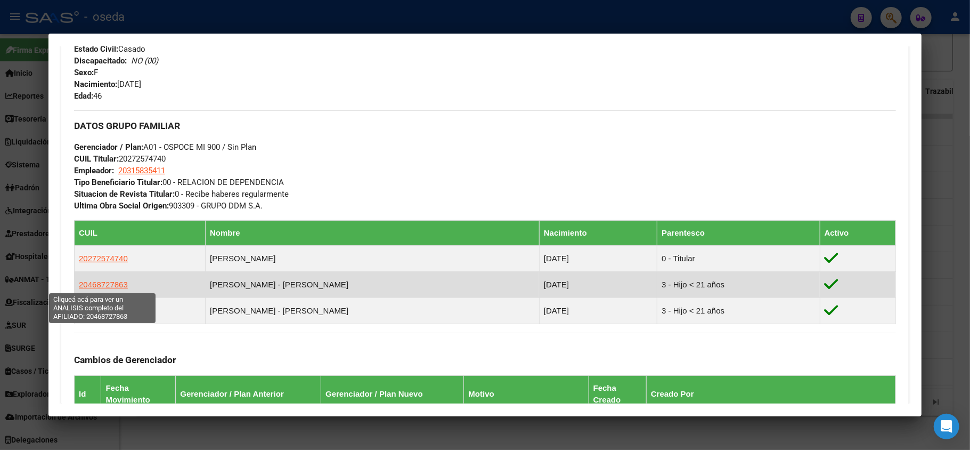
click at [113, 280] on span "20468727863" at bounding box center [103, 284] width 49 height 9
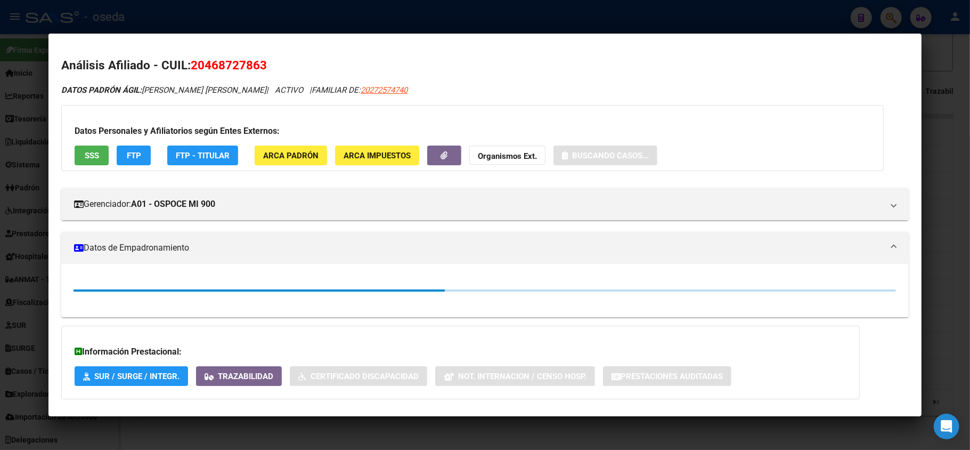
scroll to position [142, 0]
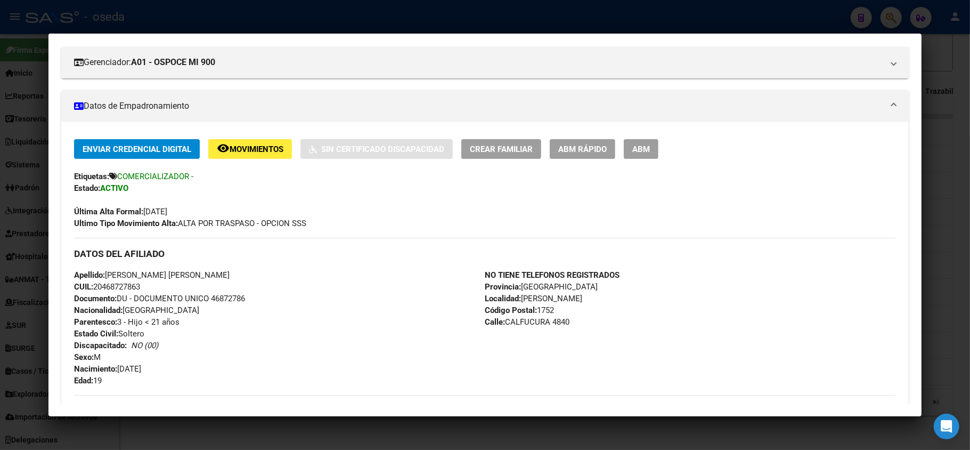
click at [5, 257] on div at bounding box center [485, 225] width 970 height 450
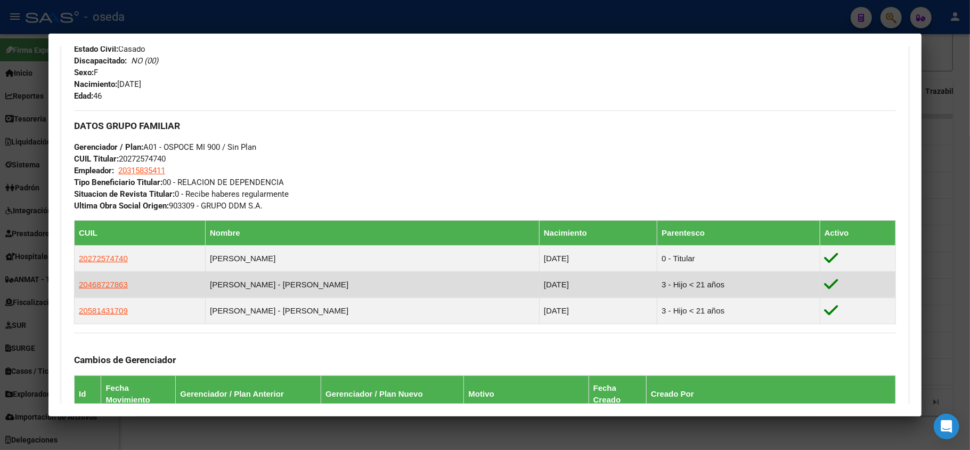
scroll to position [639, 0]
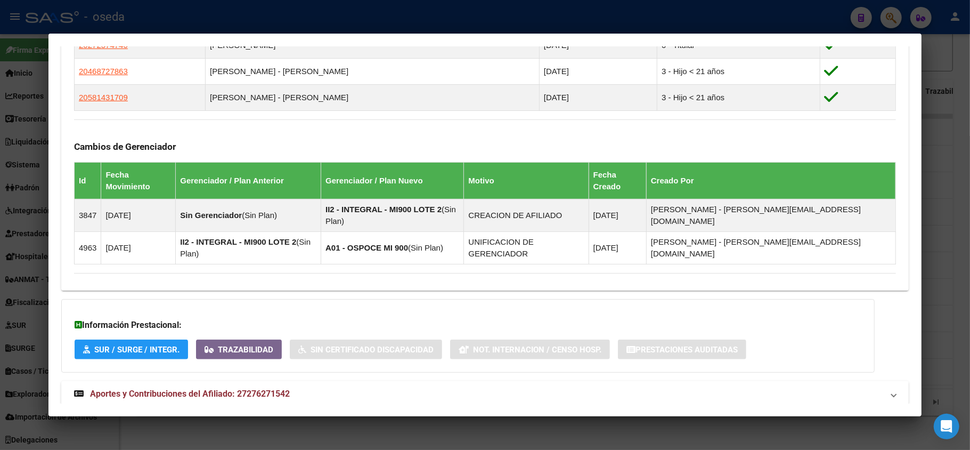
click at [0, 235] on div at bounding box center [485, 225] width 970 height 450
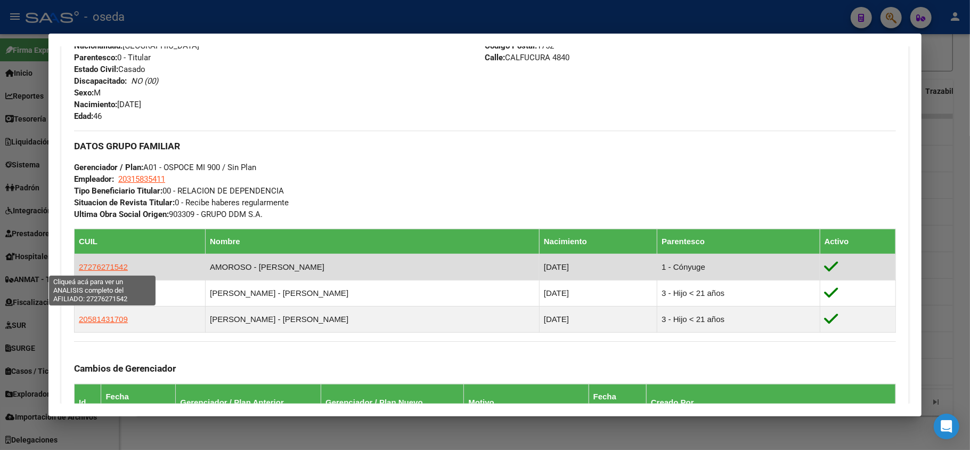
click at [123, 267] on span "27276271542" at bounding box center [103, 266] width 49 height 9
type textarea "27276271542"
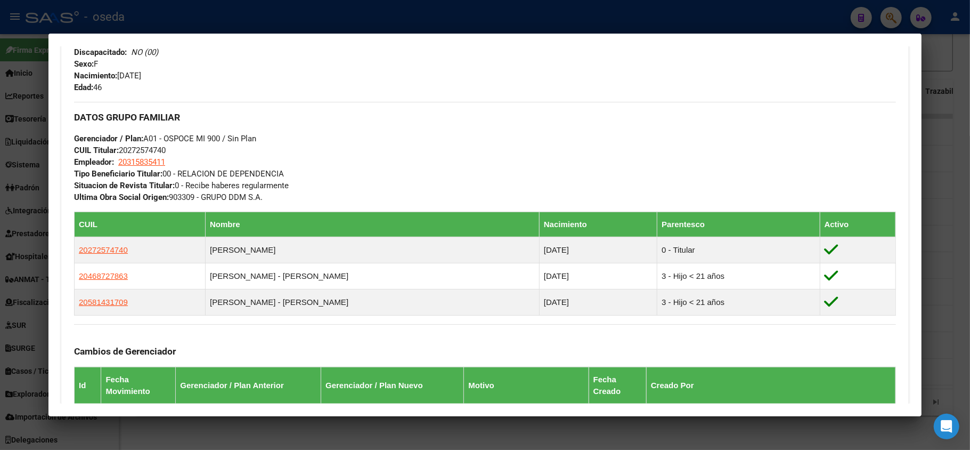
scroll to position [657, 0]
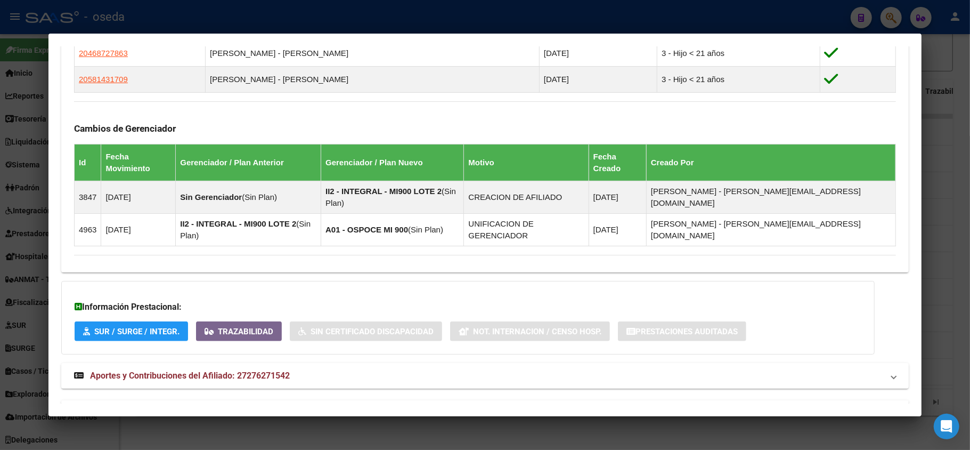
click at [282, 370] on span "Aportes y Contribuciones del Afiliado: 27276271542" at bounding box center [190, 375] width 200 height 10
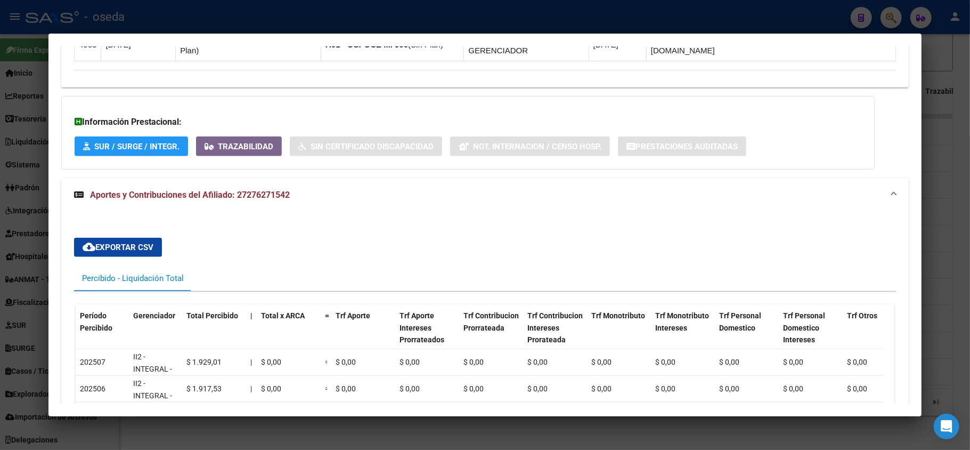
click at [0, 266] on div at bounding box center [485, 225] width 970 height 450
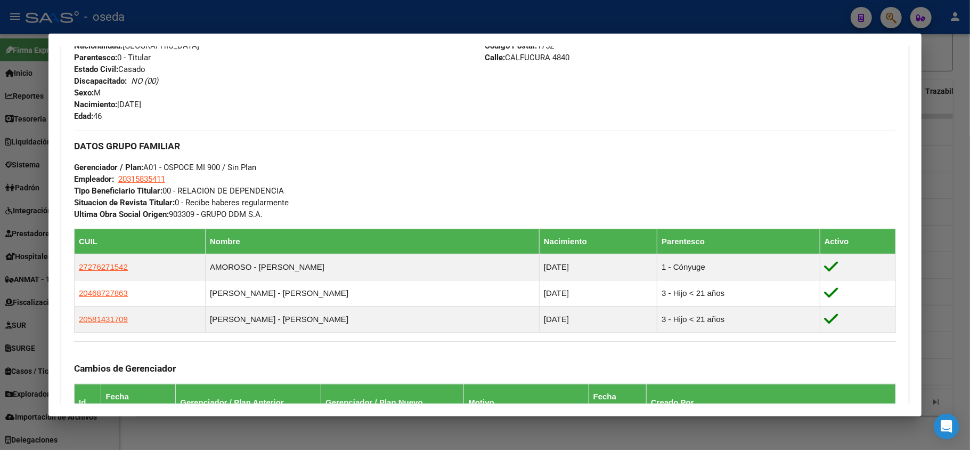
click at [5, 259] on div at bounding box center [485, 225] width 970 height 450
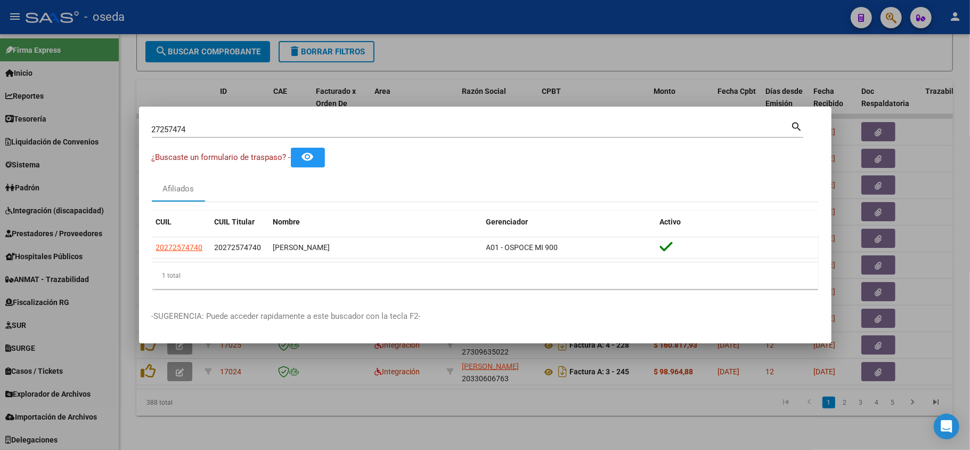
click at [5, 259] on div at bounding box center [485, 225] width 970 height 450
